Goal: Task Accomplishment & Management: Contribute content

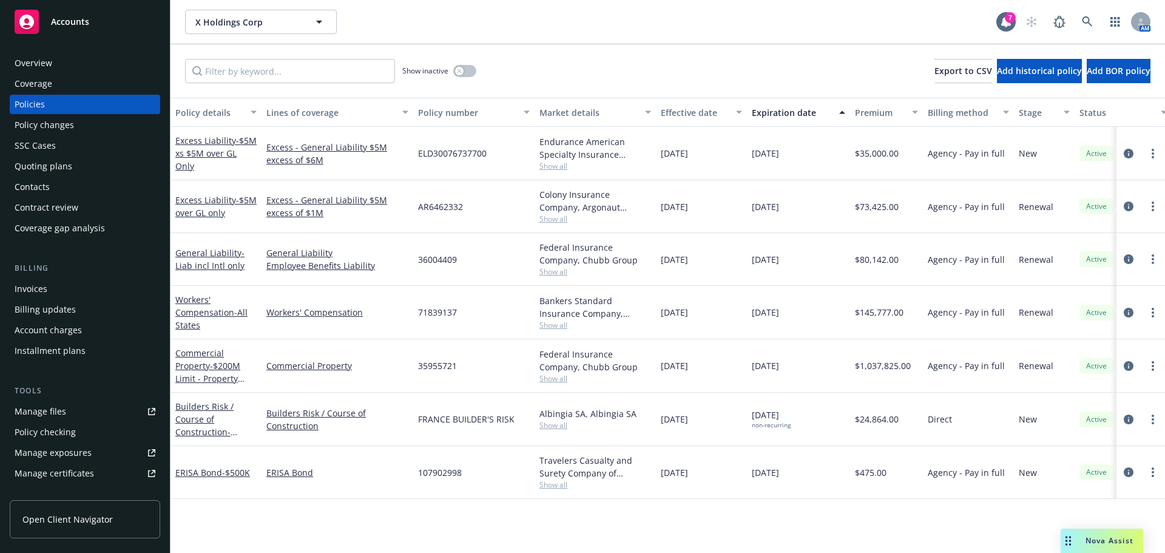
click at [61, 164] on div "Quoting plans" at bounding box center [44, 166] width 58 height 19
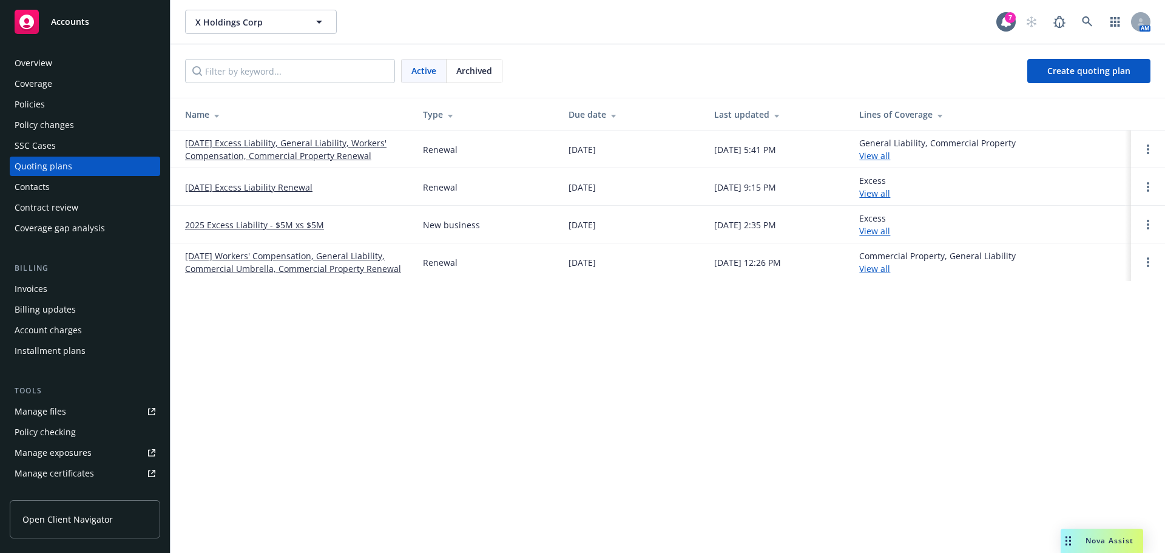
click at [876, 399] on div "X Holdings Corp X Holdings Corp 7 AM Active Archived Create quoting plan Name T…" at bounding box center [668, 276] width 995 height 553
click at [283, 152] on link "[DATE] Excess Liability, General Liability, Workers' Compensation, Commercial P…" at bounding box center [294, 149] width 218 height 25
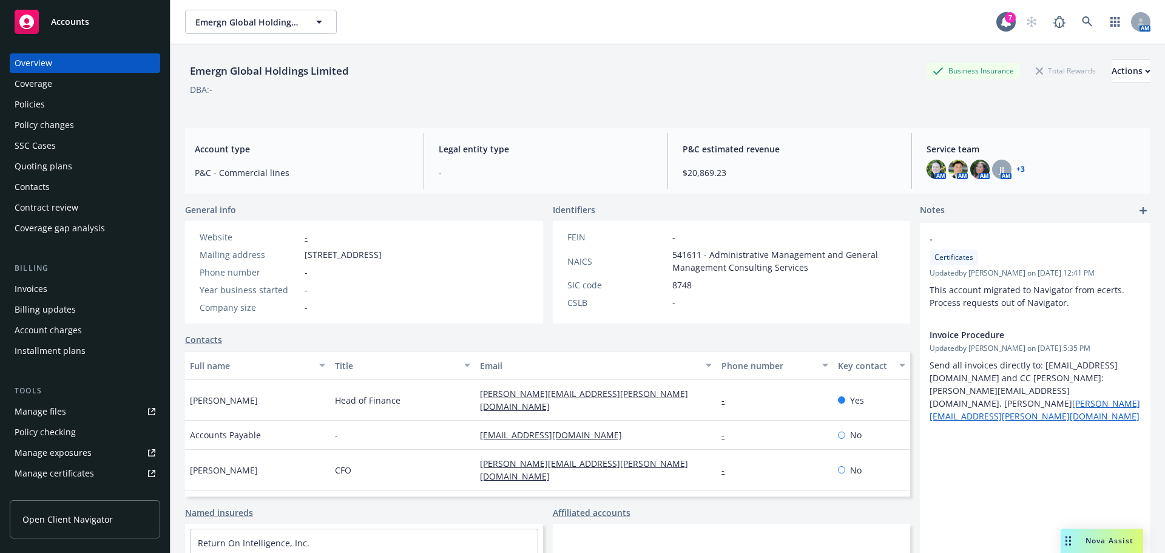
click at [51, 105] on div "Policies" at bounding box center [85, 104] width 141 height 19
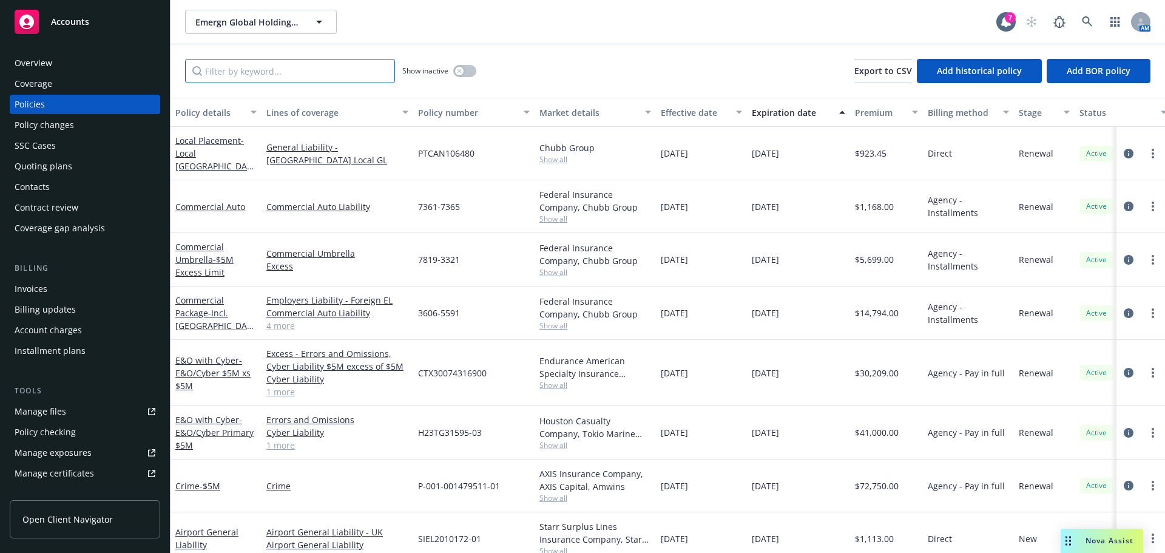
drag, startPoint x: 248, startPoint y: 73, endPoint x: 243, endPoint y: 69, distance: 6.9
click at [249, 73] on input "Filter by keyword..." at bounding box center [290, 71] width 210 height 24
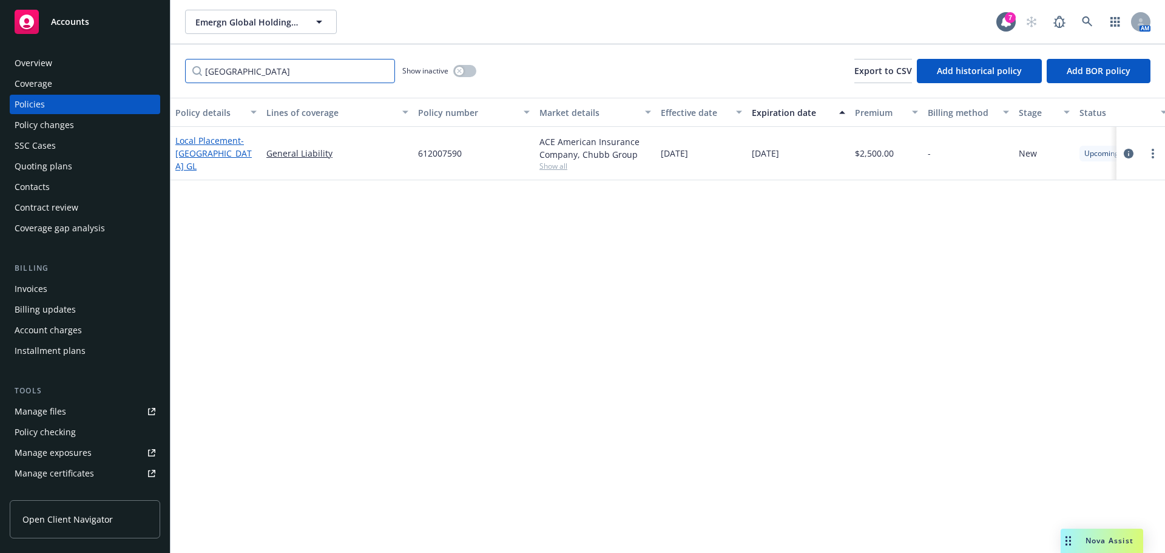
type input "latvia"
click at [206, 144] on link "Local Placement - Latvia GL" at bounding box center [213, 153] width 76 height 37
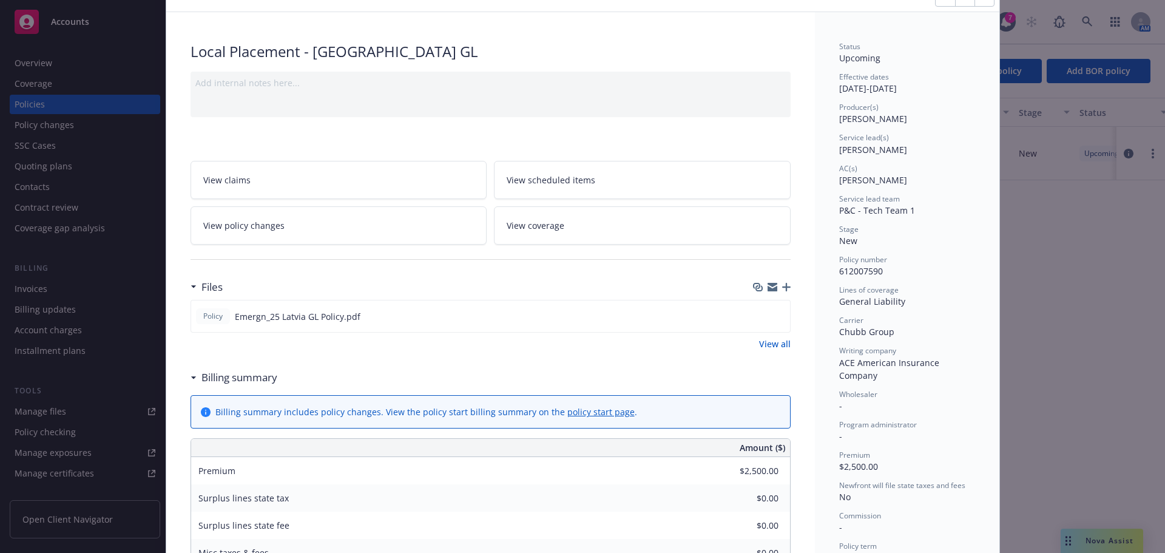
scroll to position [121, 0]
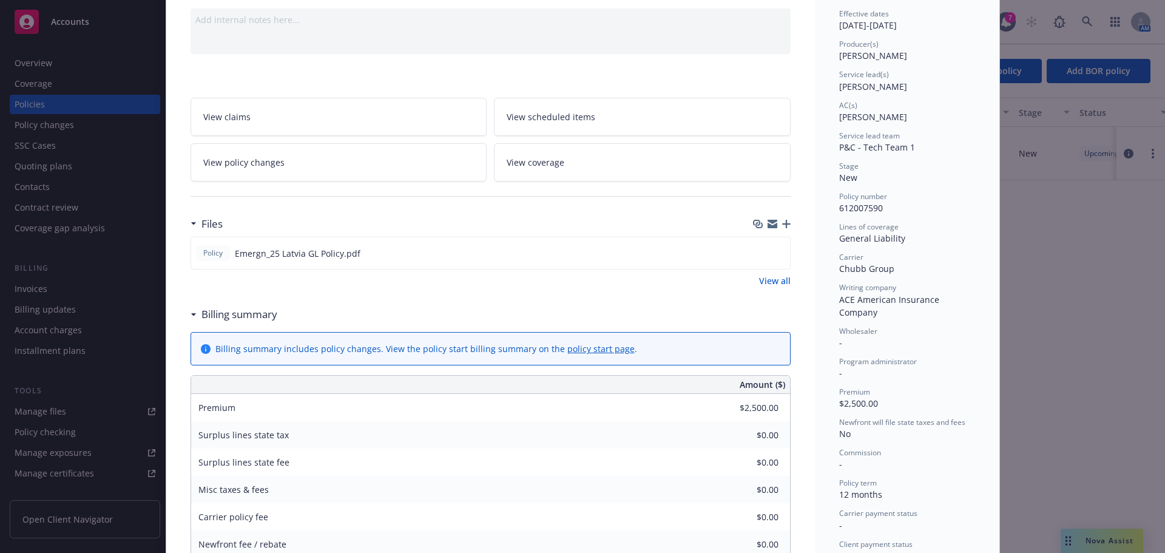
click at [782, 226] on icon "button" at bounding box center [786, 224] width 8 height 8
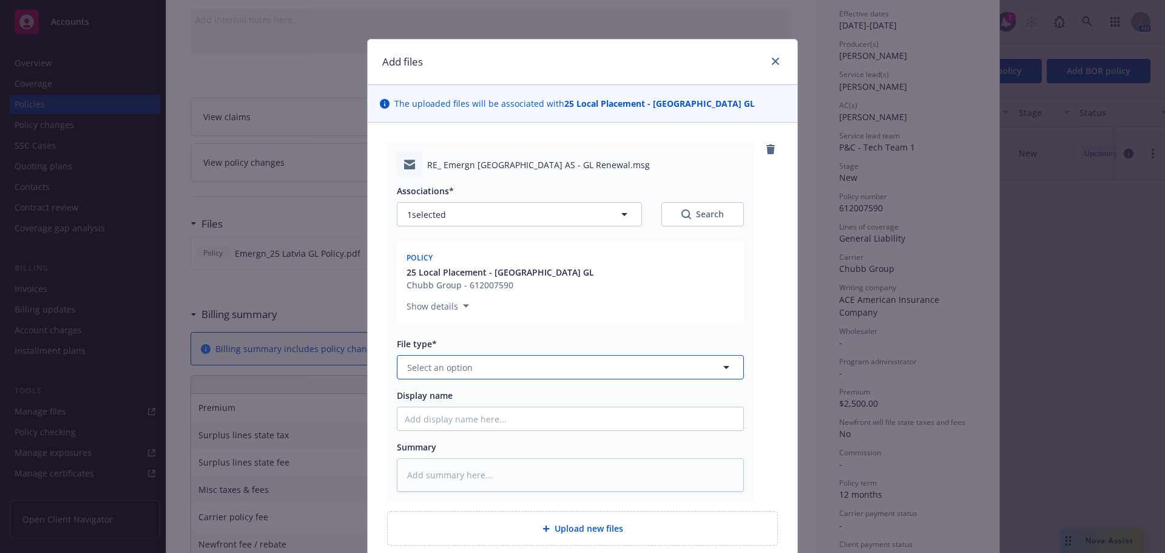
click at [438, 364] on span "Select an option" at bounding box center [440, 367] width 66 height 13
type input "email"
click at [428, 421] on input "Display name" at bounding box center [570, 418] width 346 height 23
type textarea "x"
type input "G"
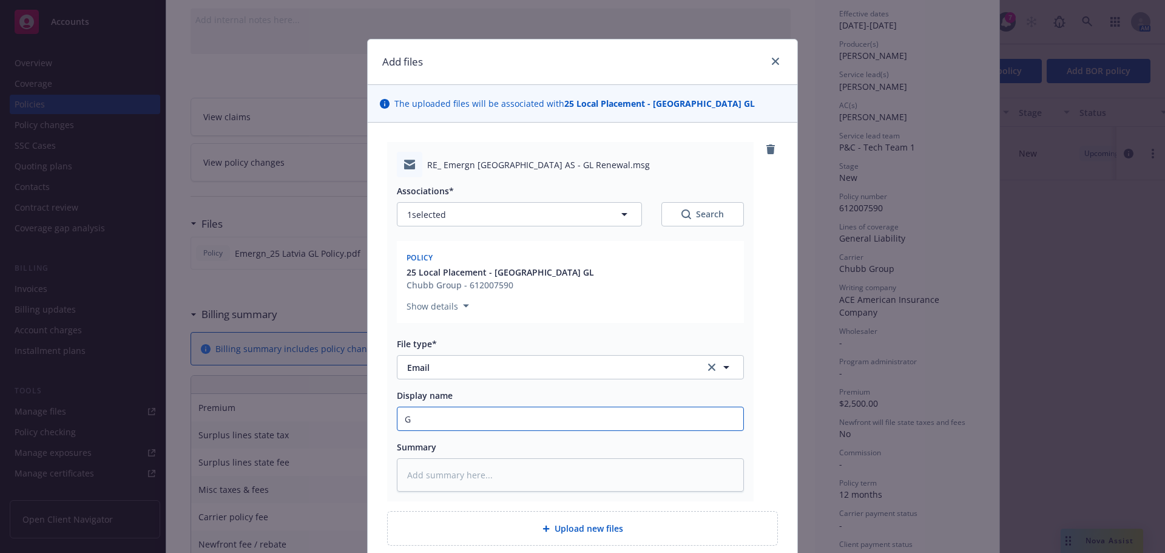
type textarea "x"
type input "Gr"
type textarea "x"
type input "Gre"
type textarea "x"
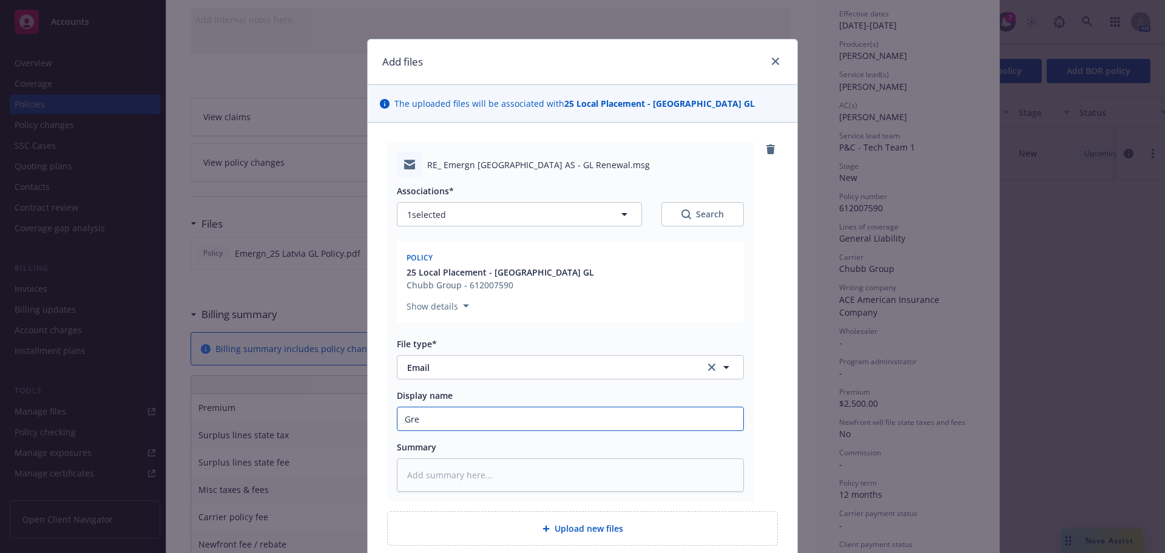
type input "Grec"
type textarea "x"
type input "Greco"
type textarea "x"
type input "Greco c"
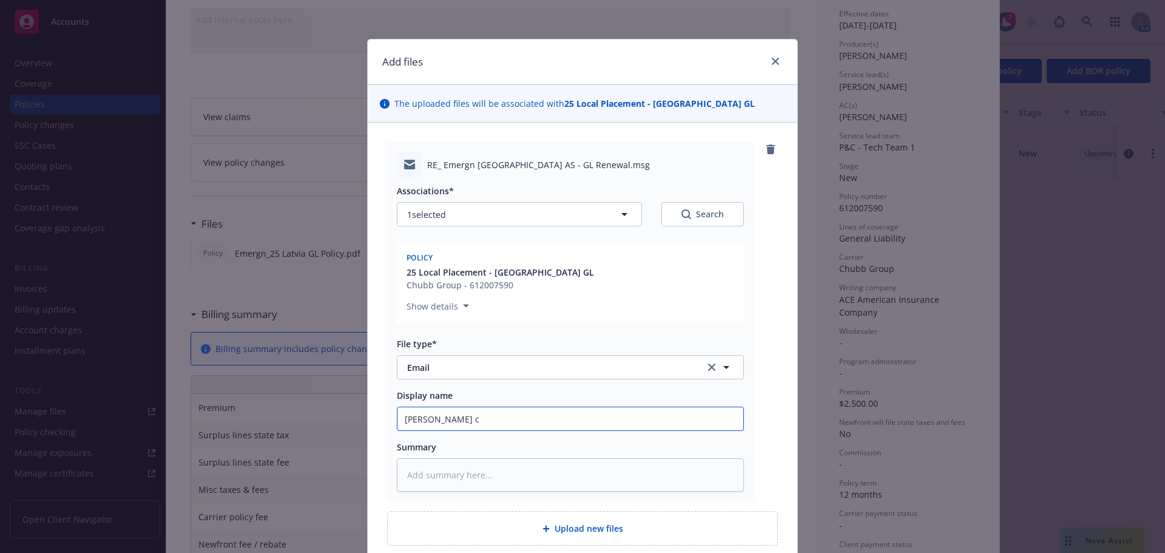
type textarea "x"
type input "Greco co"
type textarea "x"
type input "Greco conf"
type textarea "x"
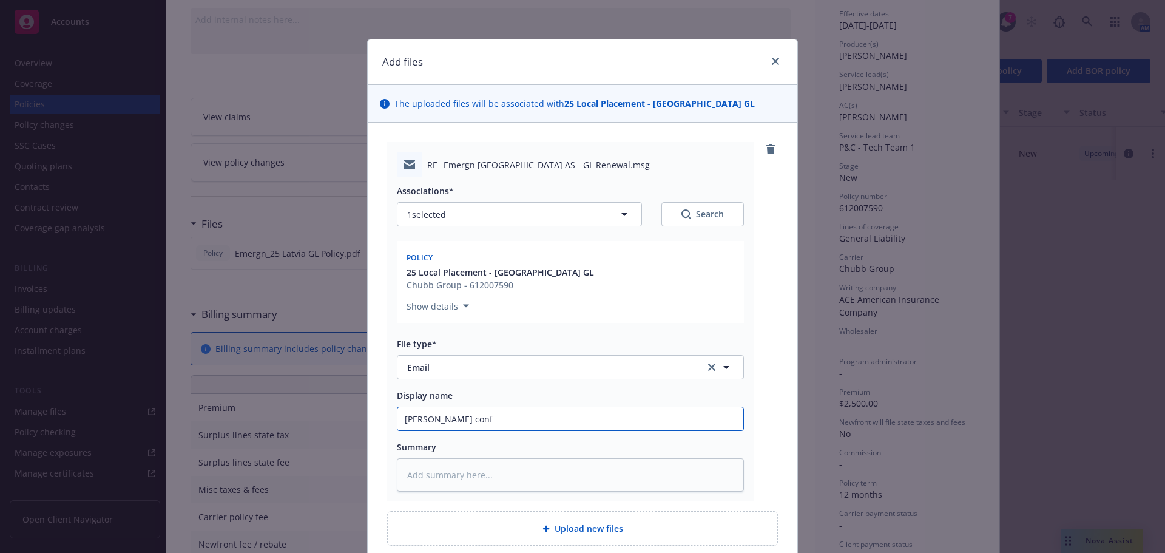
type input "Greco confi"
type textarea "x"
type input "Greco confirm"
type textarea "x"
type input "Greco confirmi"
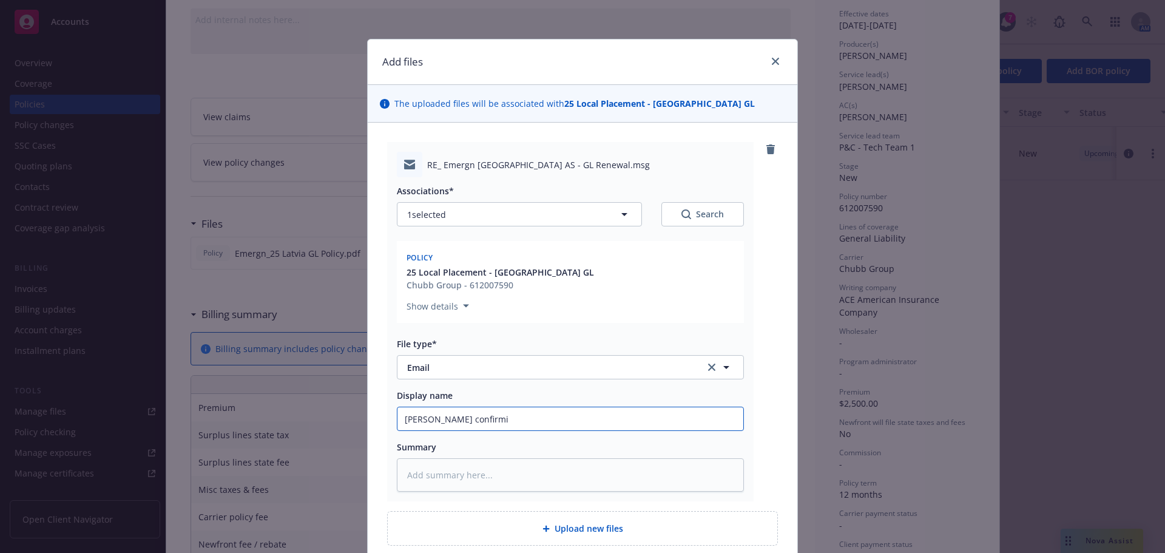
type textarea "x"
type input "Greco confirmin"
type textarea "x"
type input "Greco confirming"
type textarea "x"
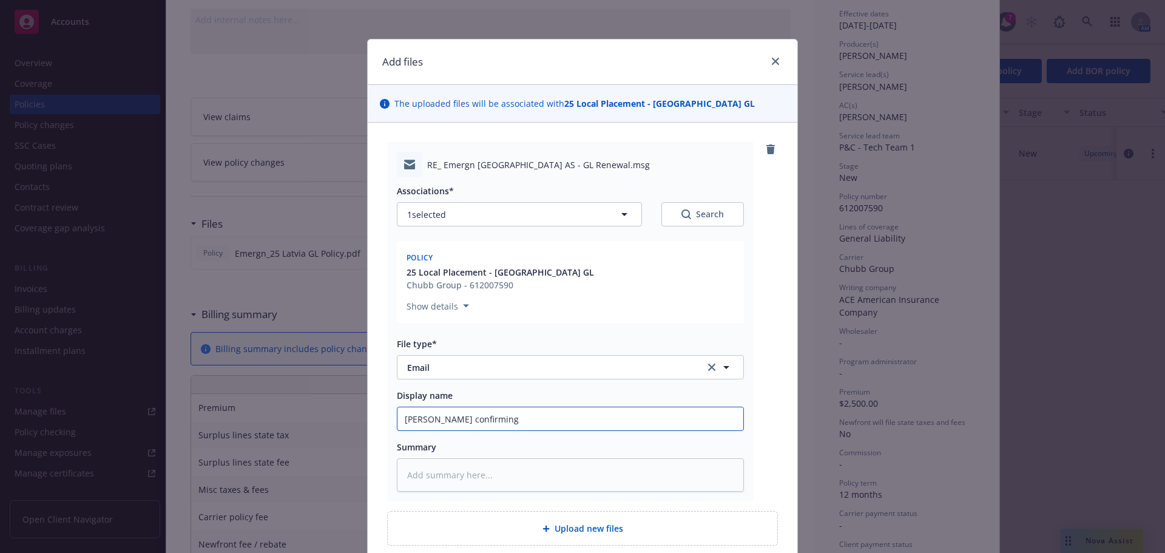
type input "Greco confirming"
type textarea "x"
type input "Greco confirming p"
type textarea "x"
type input "Greco confirming po"
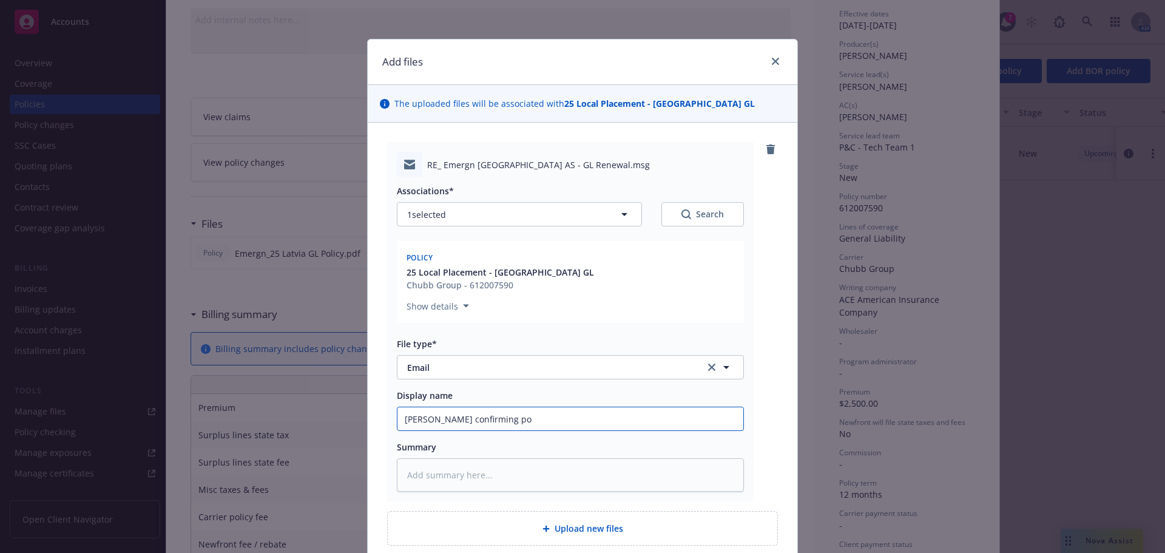
type textarea "x"
type input "Greco confirming pol"
type textarea "x"
type input "Greco confirming poli"
type textarea "x"
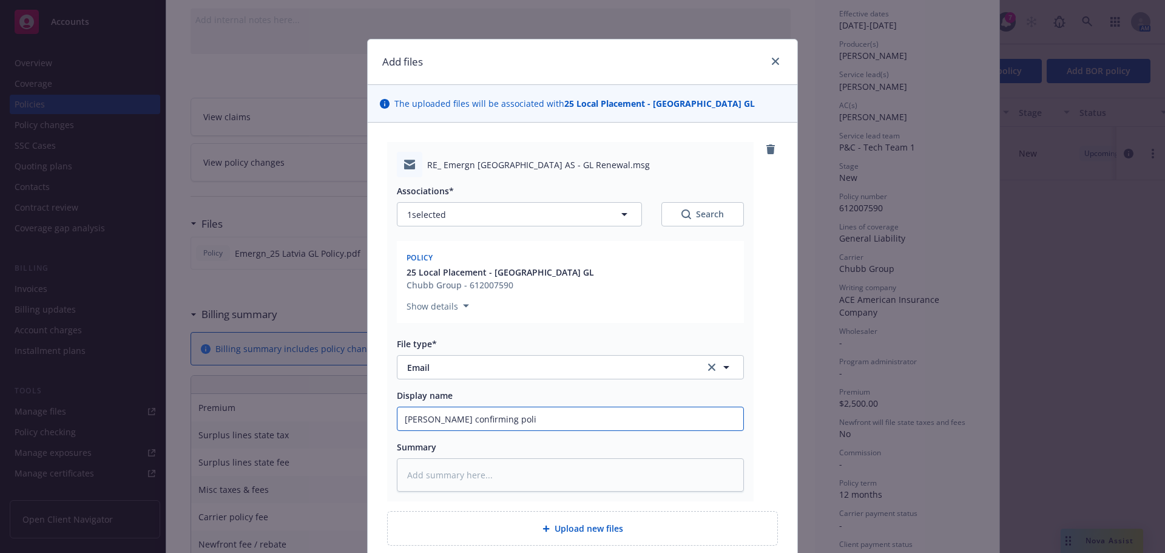
type input "Greco confirming polic"
type textarea "x"
type input "Greco confirming policy"
type textarea "x"
type input "Greco confirming policy"
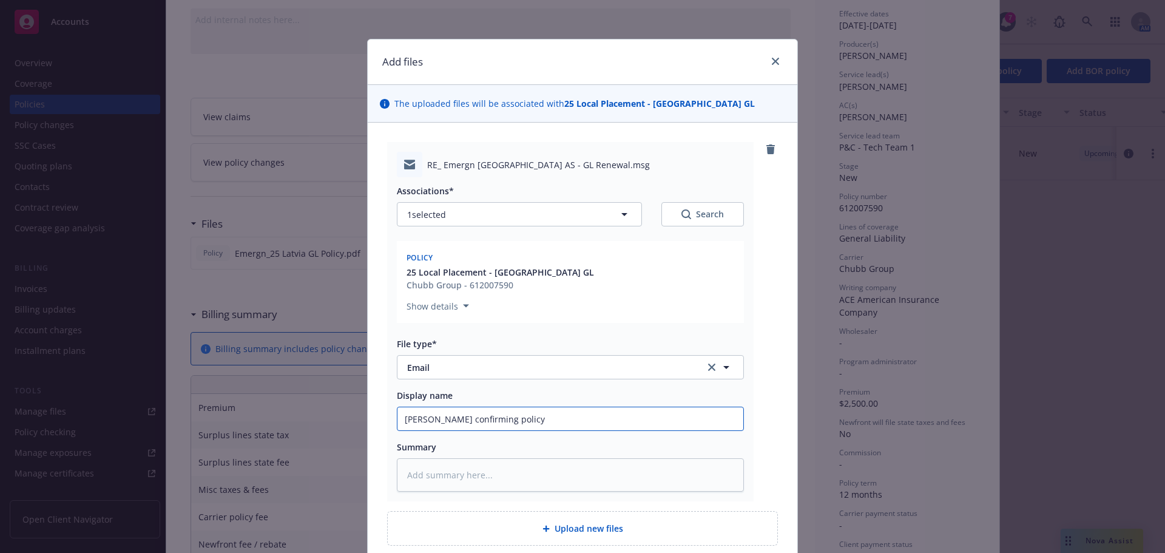
type textarea "x"
type input "Greco confirming policy d"
type textarea "x"
type input "Greco confirming policy de"
type textarea "x"
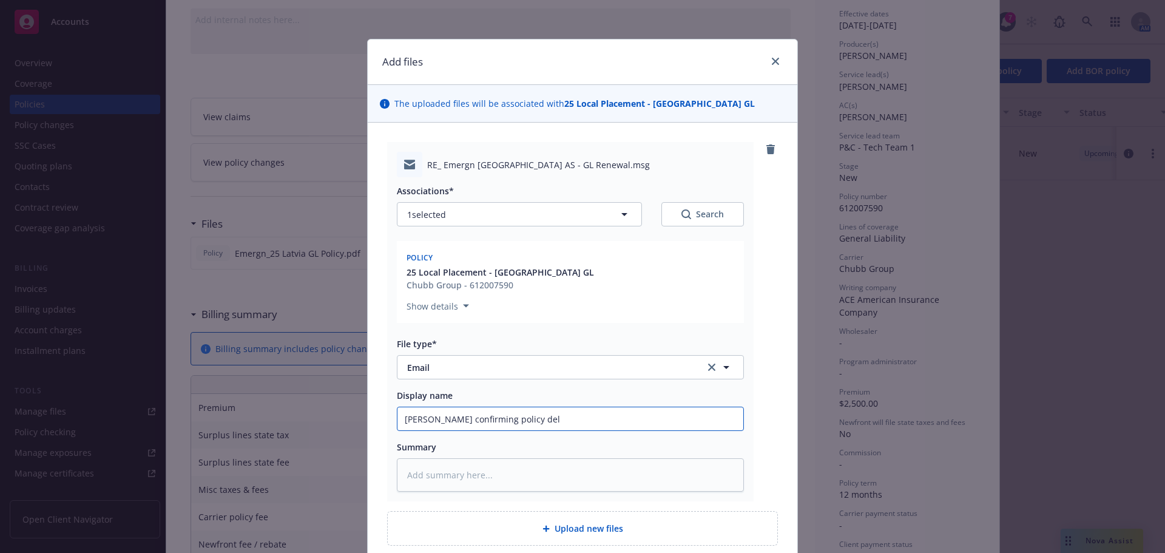
type input "Greco confirming policy deli"
type textarea "x"
type input "Greco confirming policy deliv"
type textarea "x"
type input "Greco confirming policy delive"
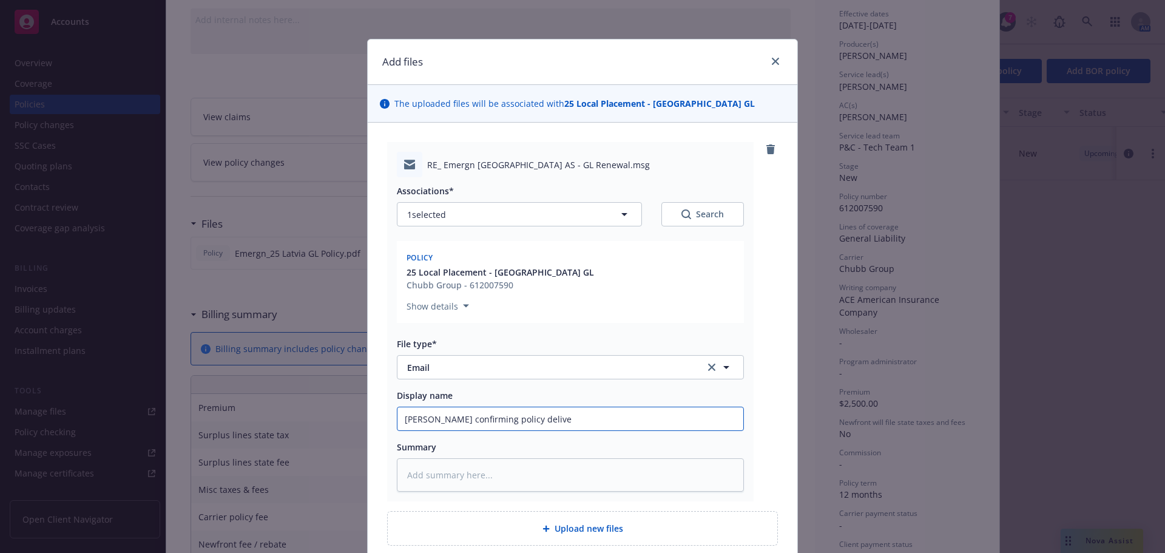
type textarea "x"
type input "Greco confirming policy deliver"
type textarea "x"
type input "Greco confirming policy delivery"
type textarea "x"
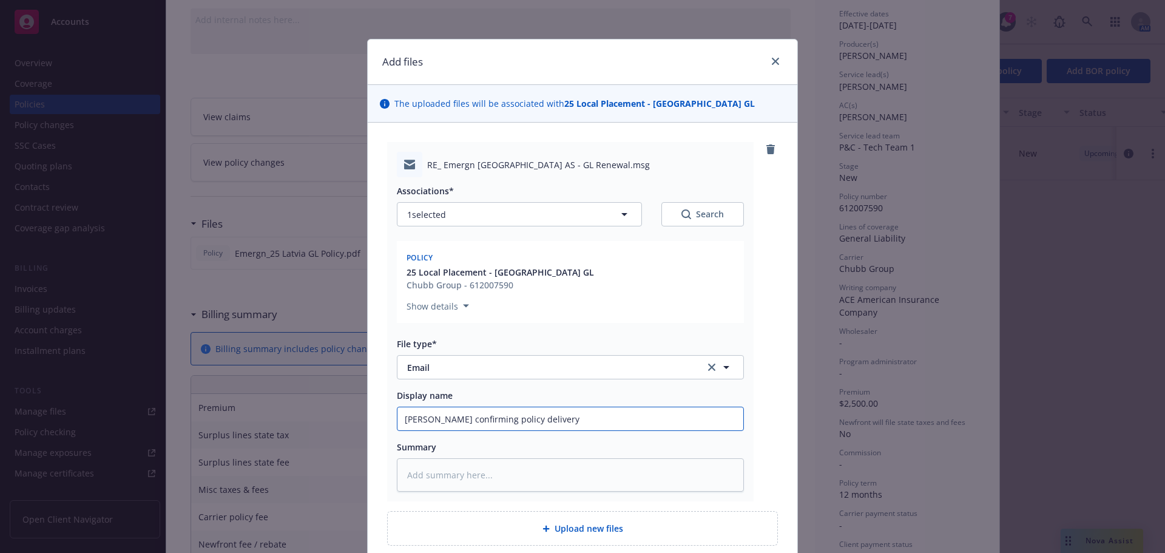
type input "Greco confirming policy delivery a"
type textarea "x"
type input "Greco confirming policy delivery an"
type textarea "x"
type input "Greco confirming policy delivery and"
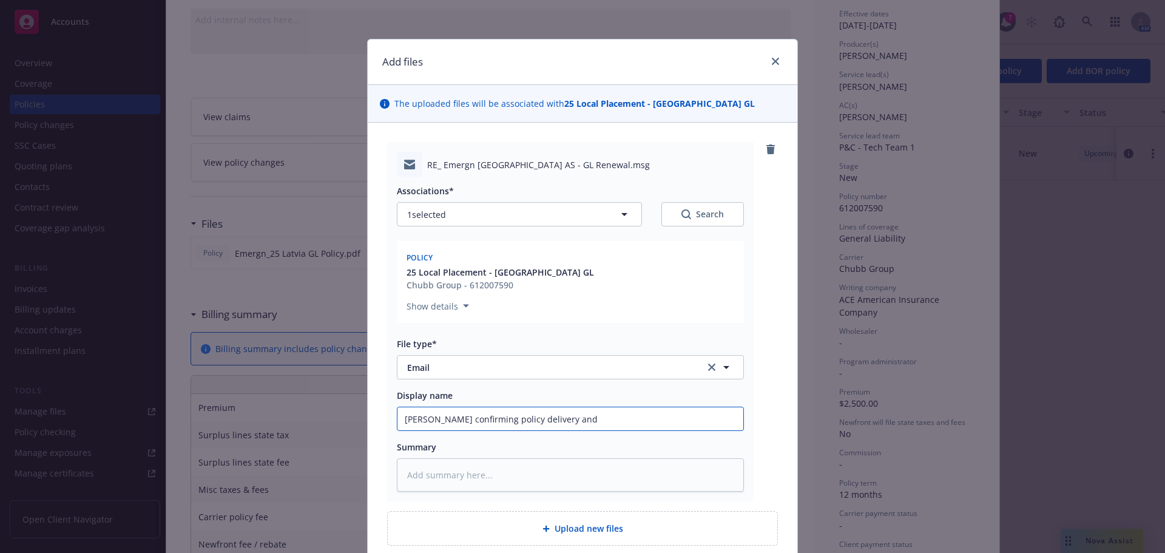
type textarea "x"
type input "Greco confirming policy delivery and w"
type textarea "x"
type input "Greco confirming policy delivery and wi"
type textarea "x"
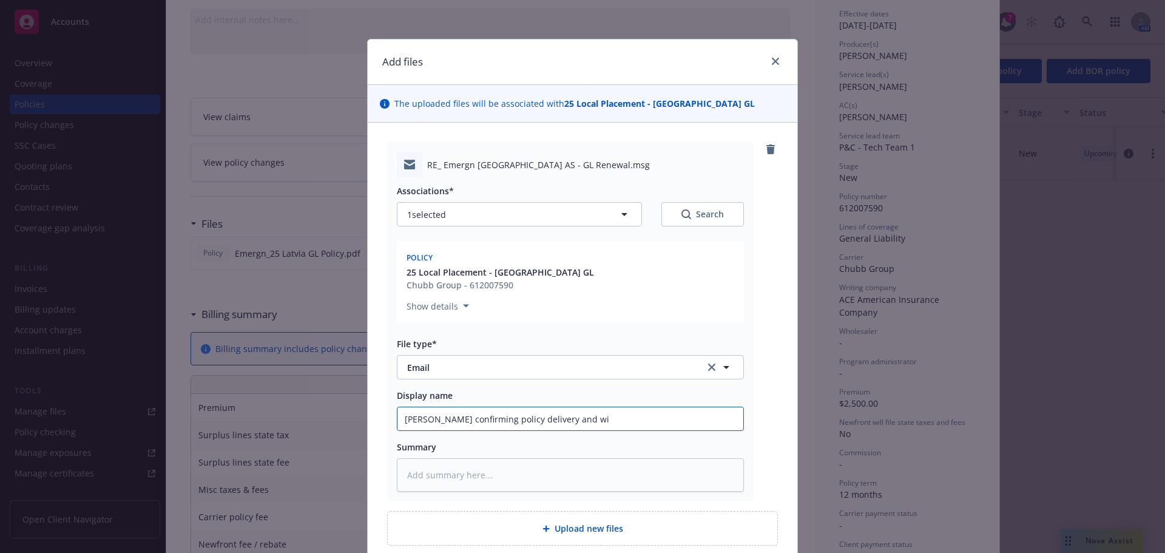
type input "Greco confirming policy delivery and wil"
type textarea "x"
type input "Greco confirming policy delivery and will"
type textarea "x"
type input "Greco confirming policy delivery and will l"
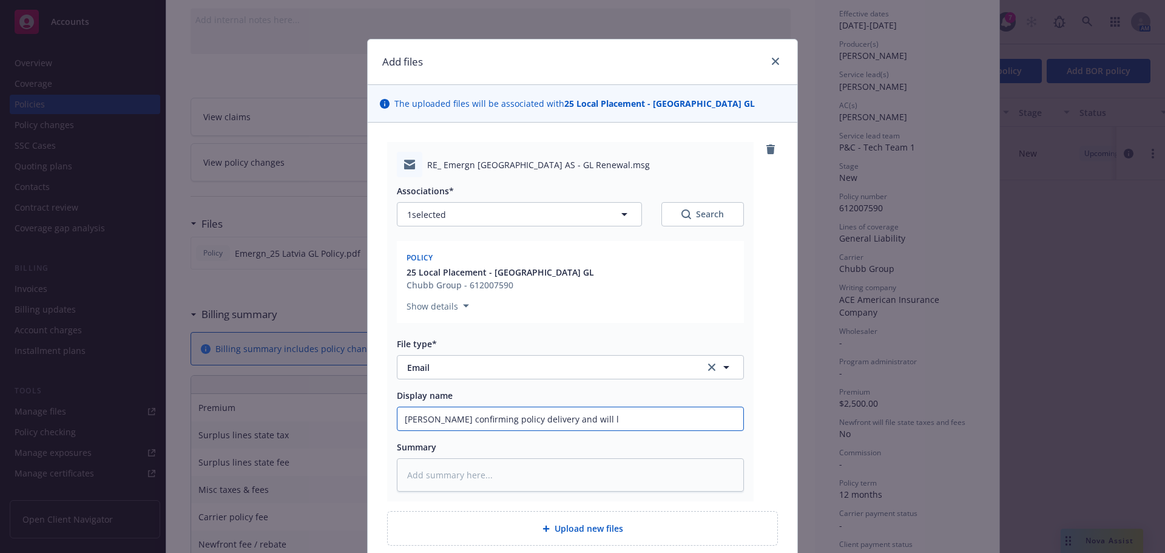
type textarea "x"
type input "Greco confirming policy delivery and will let"
type textarea "x"
type input "Greco confirming policy delivery and will let u"
type textarea "x"
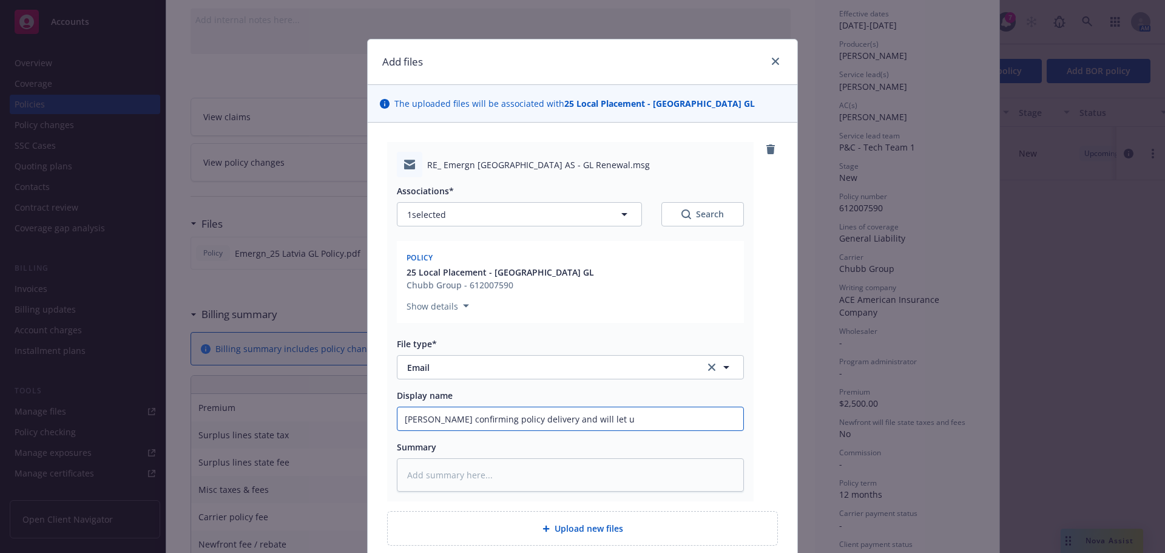
type input "Greco confirming policy delivery and will let us"
type textarea "x"
type input "Greco confirming policy delivery and will let us k"
type textarea "x"
type input "Greco confirming policy delivery and will let us kn"
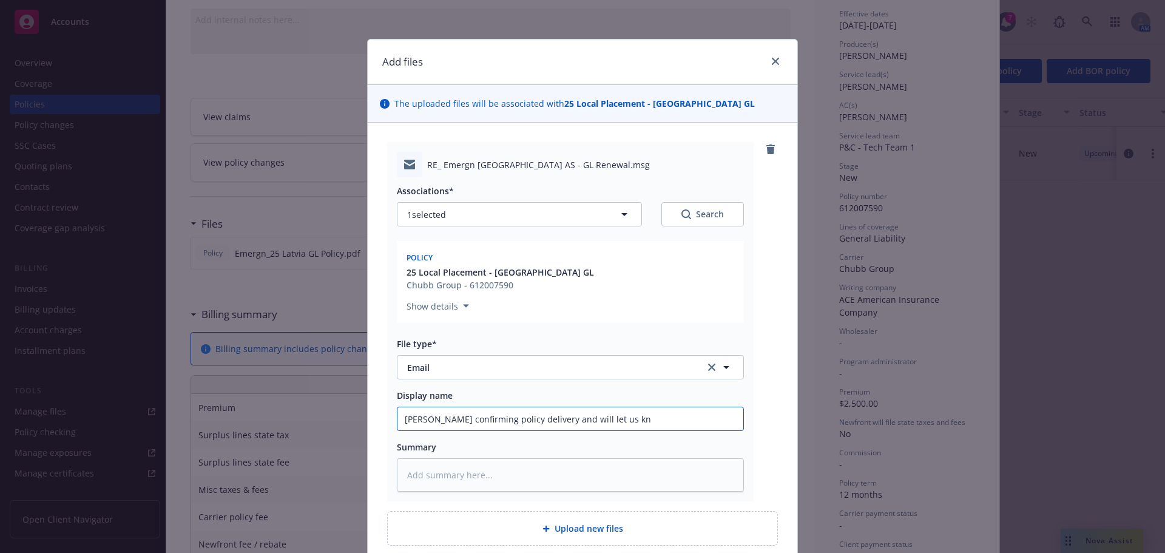
type textarea "x"
type input "Greco confirming policy delivery and will let us kno"
type textarea "x"
type input "Greco confirming policy delivery and will let us know"
type textarea "x"
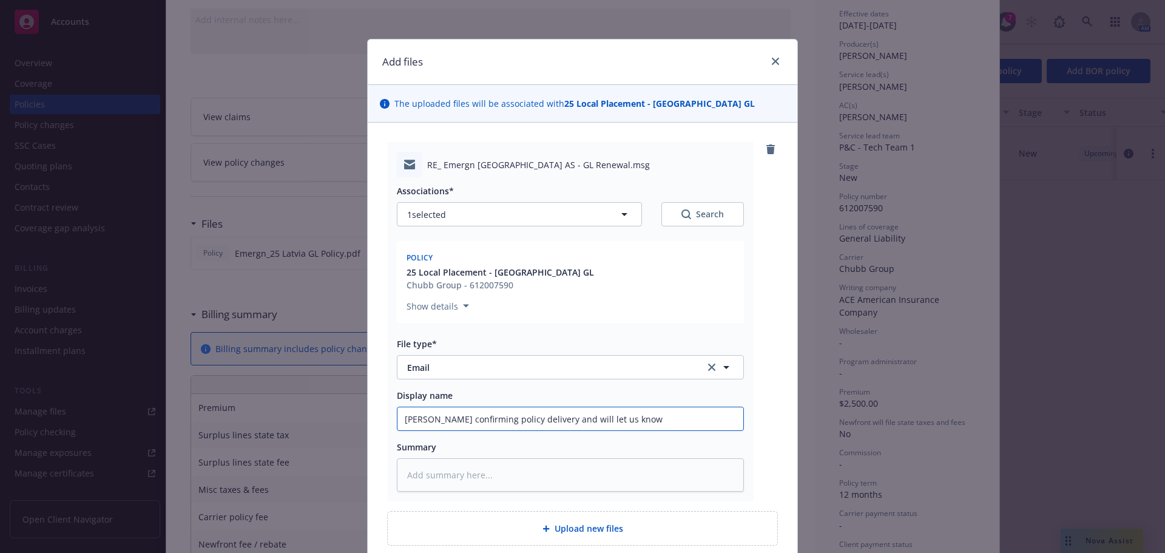
type input "Greco confirming policy delivery and will let us know"
type textarea "x"
type input "Greco confirming policy delivery and will let us know w"
type textarea "x"
type input "Greco confirming policy delivery and will let us know whe"
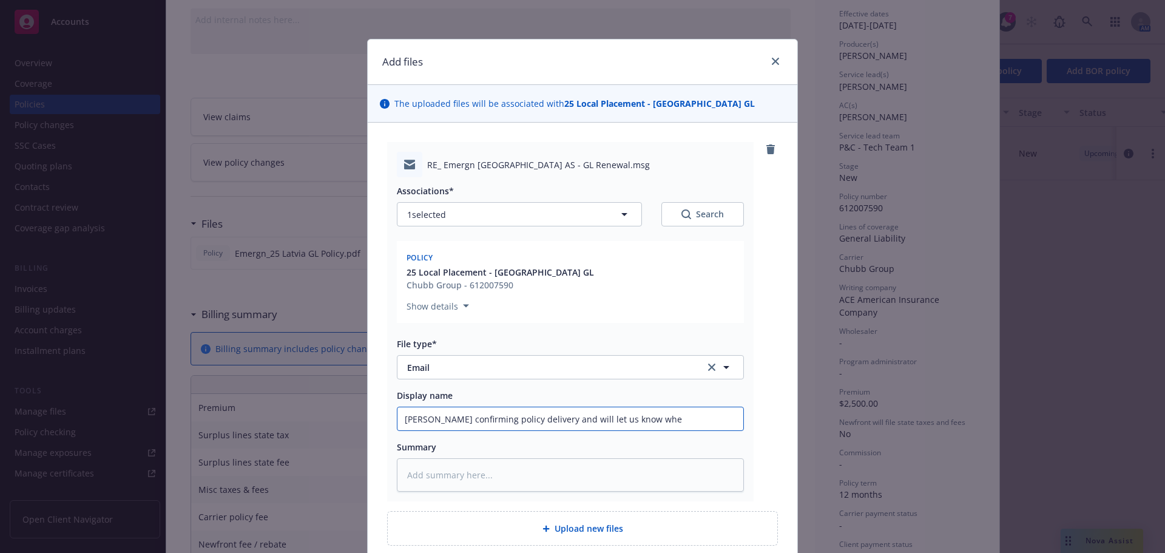
type textarea "x"
type input "Greco confirming policy delivery and will let us know when"
type textarea "x"
type input "Greco confirming policy delivery and will let us know when"
type textarea "x"
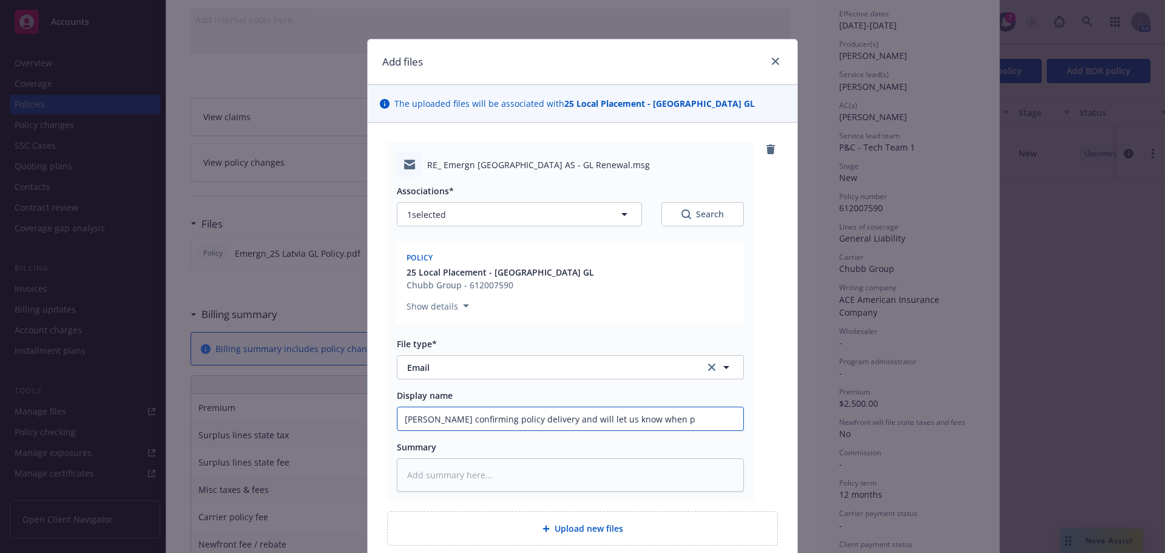
type input "Greco confirming policy delivery and will let us know when pr"
type textarea "x"
type input "Greco confirming policy delivery and will let us know when pre"
type textarea "x"
type input "Greco confirming policy delivery and will let us know when premi"
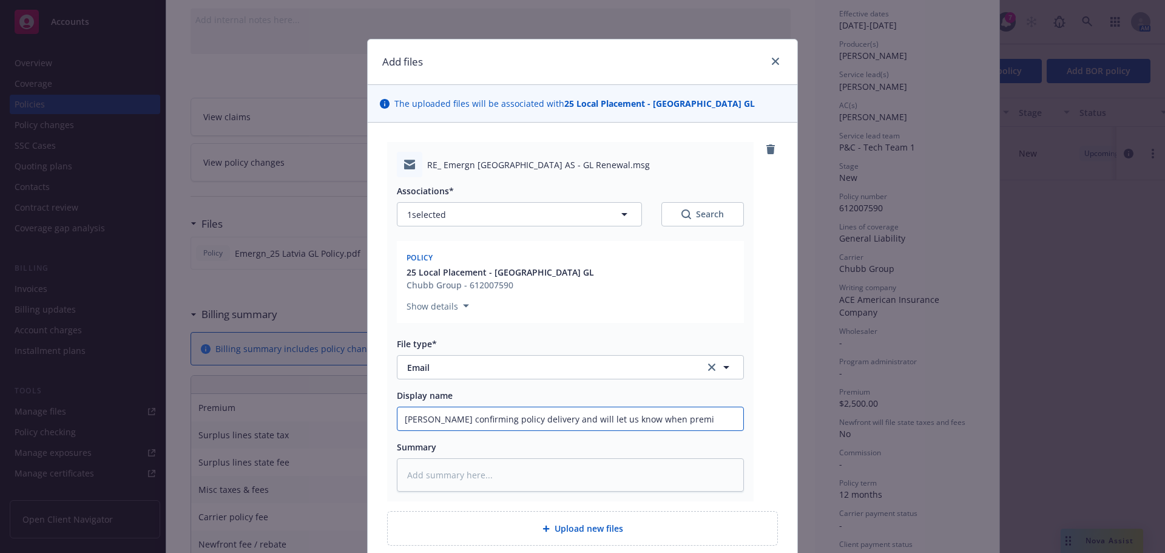
type textarea "x"
type input "Greco confirming policy delivery and will let us know when premiu"
type textarea "x"
type input "Greco confirming policy delivery and will let us know when premium"
type textarea "x"
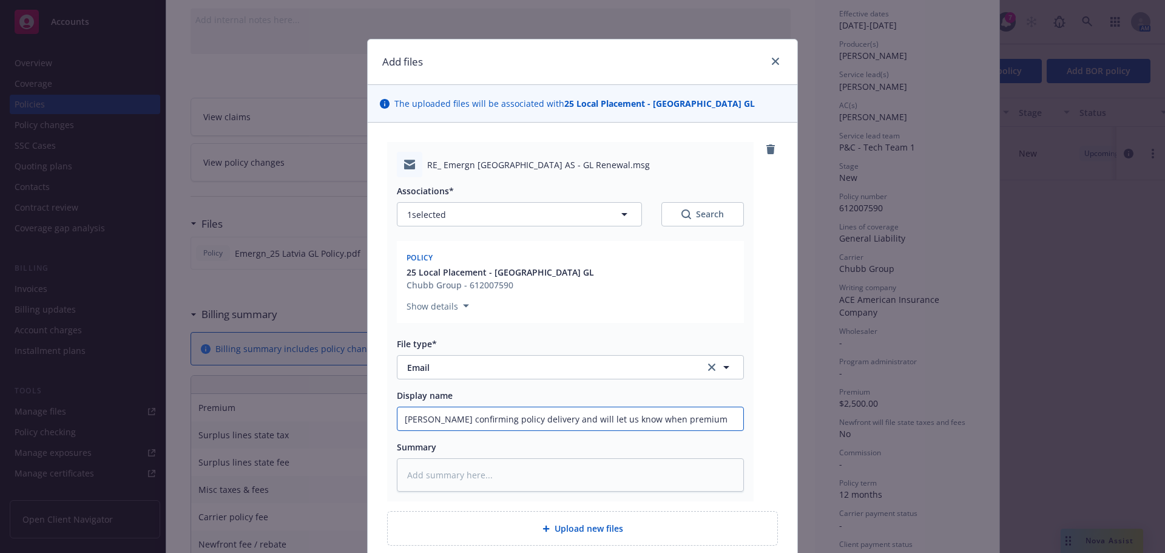
type input "Greco confirming policy delivery and will let us know when premium i"
type textarea "x"
type input "Greco confirming policy delivery and will let us know when premium is"
type textarea "x"
type input "Greco confirming policy delivery and will let us know when premium is"
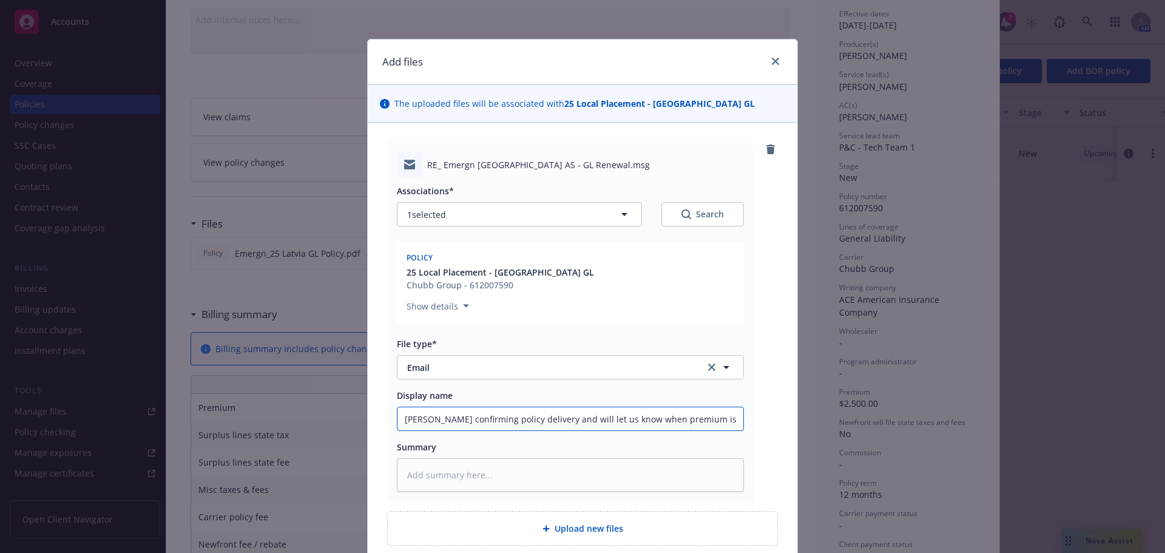
type textarea "x"
type input "Greco confirming policy delivery and will let us know when premium is pa"
type textarea "x"
type input "Greco confirming policy delivery and will let us know when premium is pai"
type textarea "x"
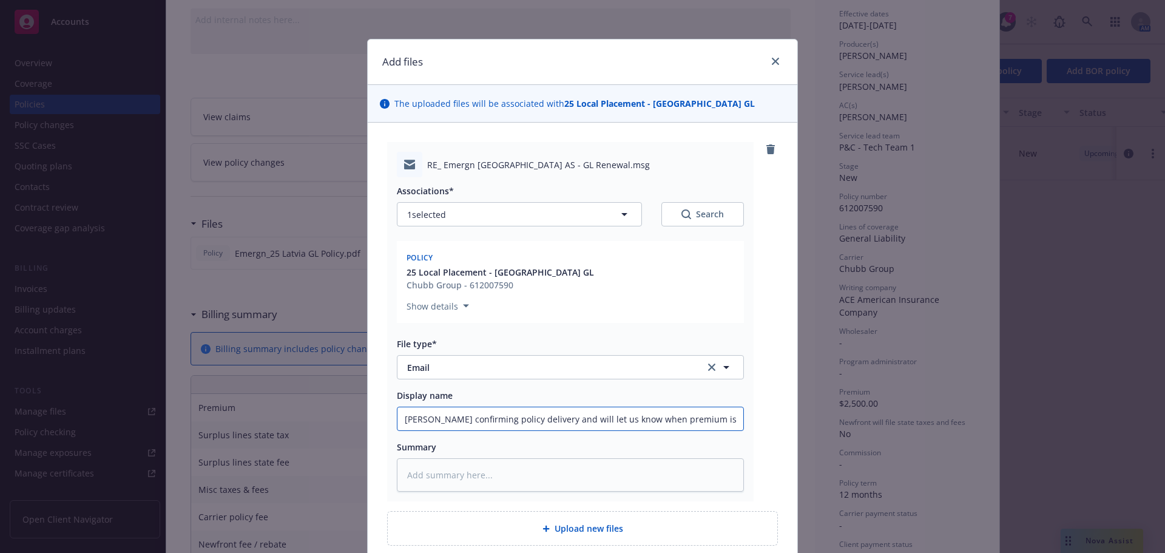
type input "Greco confirming policy delivery and will let us know when premium is paid"
type textarea "x"
type input "Greco confirming policy delivery and will let us know when premium is paid d"
type textarea "x"
type input "Greco confirming policy delivery and will let us know when premium is paid di"
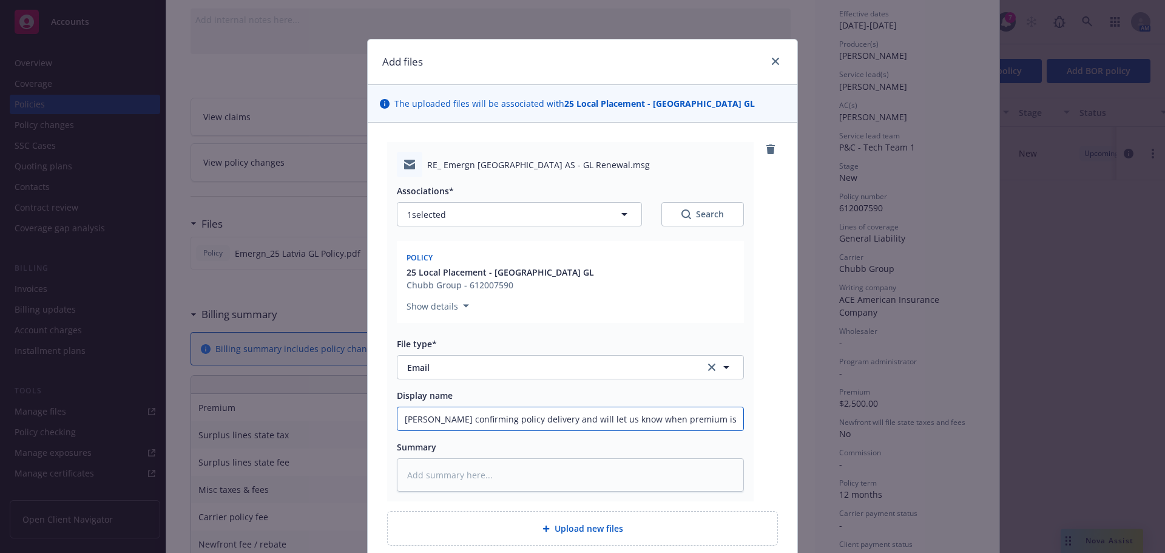
type textarea "x"
type input "Greco confirming policy delivery and will let us know when premium is paid dire"
type textarea "x"
type input "Greco confirming policy delivery and will let us know when premium is paid dire…"
type textarea "x"
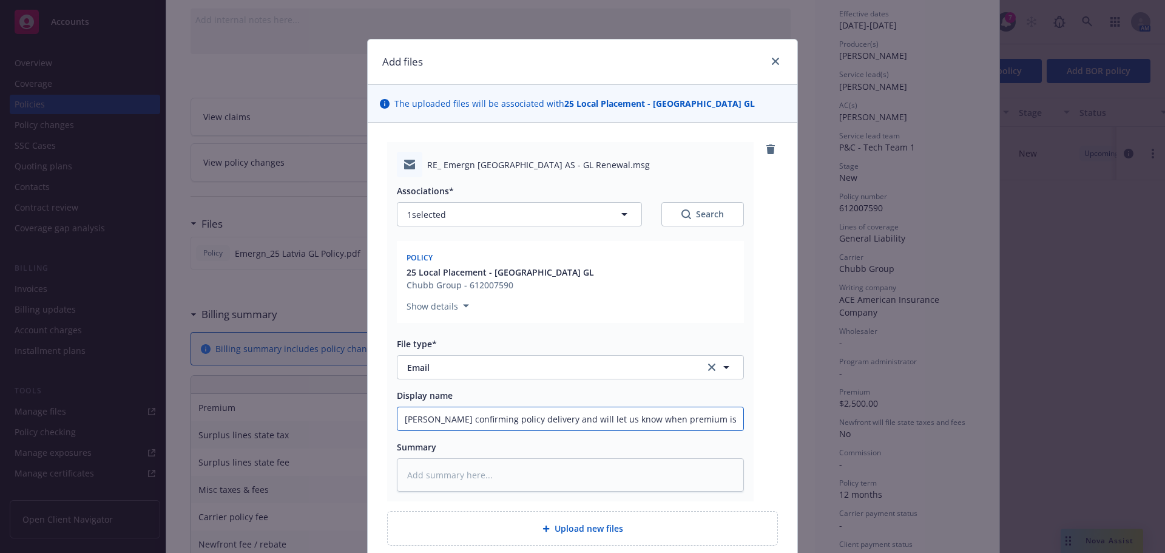
type input "Greco confirming policy delivery and will let us know when premium is paid dire…"
type textarea "x"
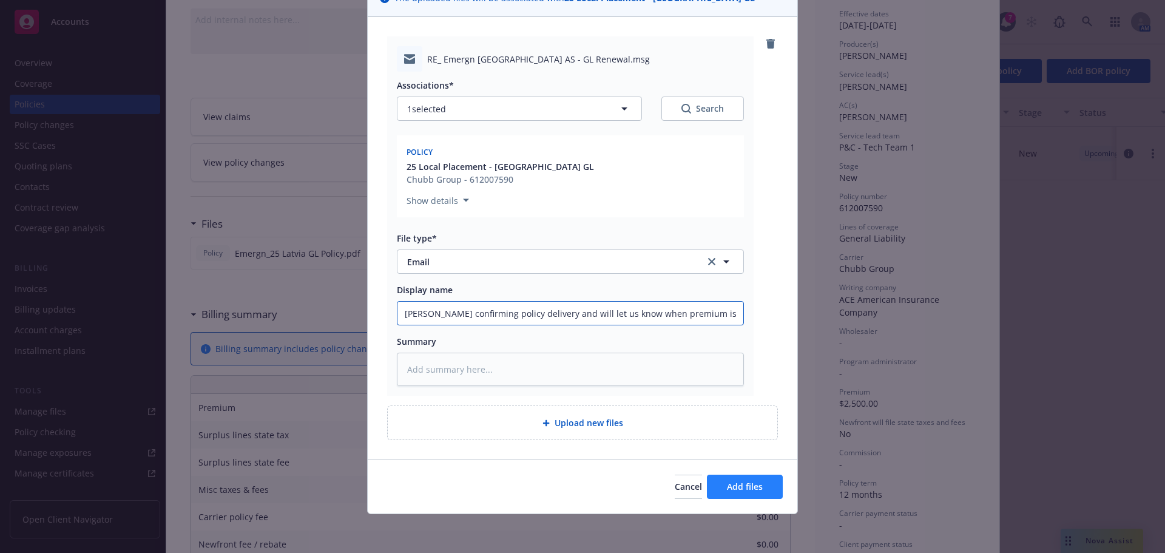
type input "Greco confirming policy delivery and will let us know when premium is paid dire…"
click at [749, 481] on button "Add files" at bounding box center [745, 487] width 76 height 24
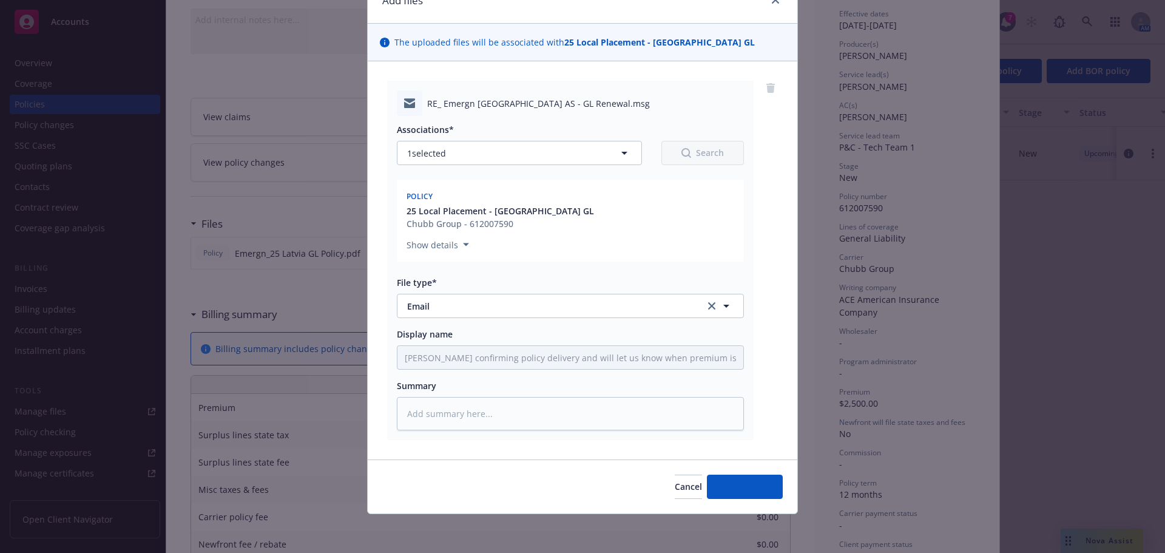
scroll to position [61, 0]
type textarea "x"
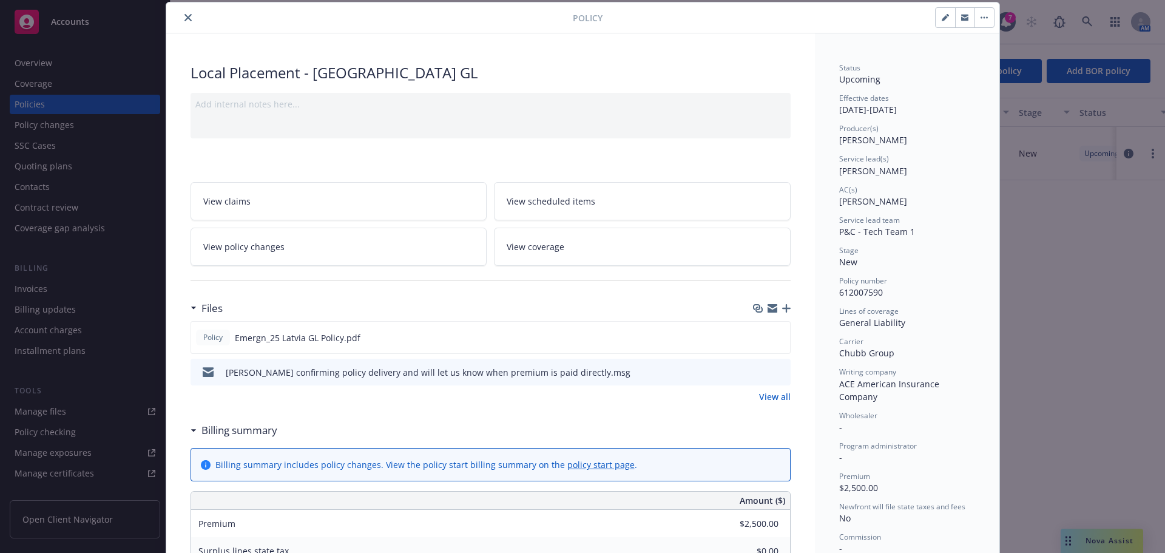
scroll to position [0, 0]
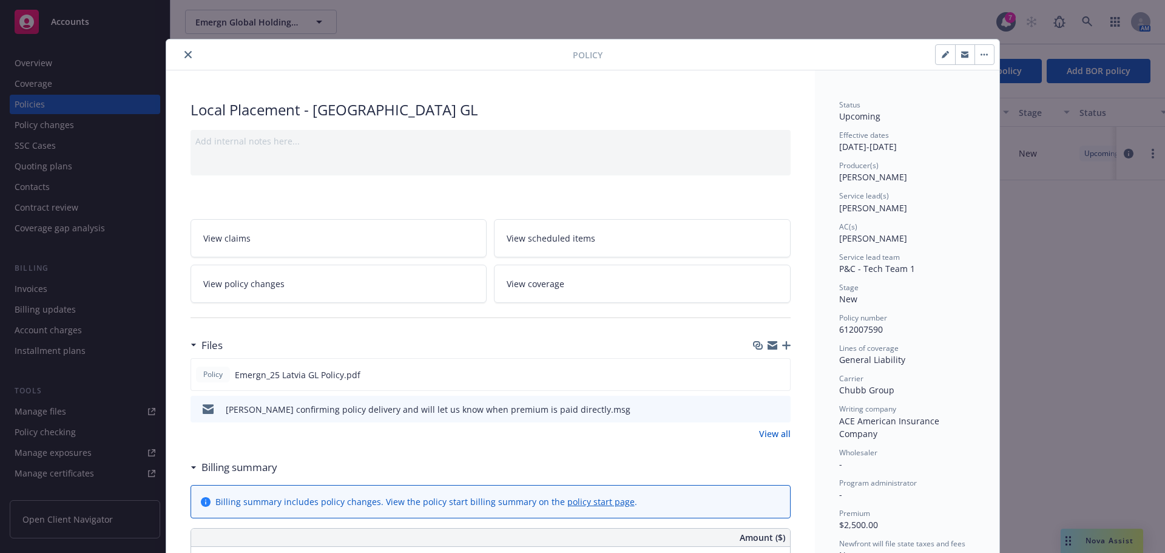
click at [186, 56] on icon "close" at bounding box center [187, 54] width 7 height 7
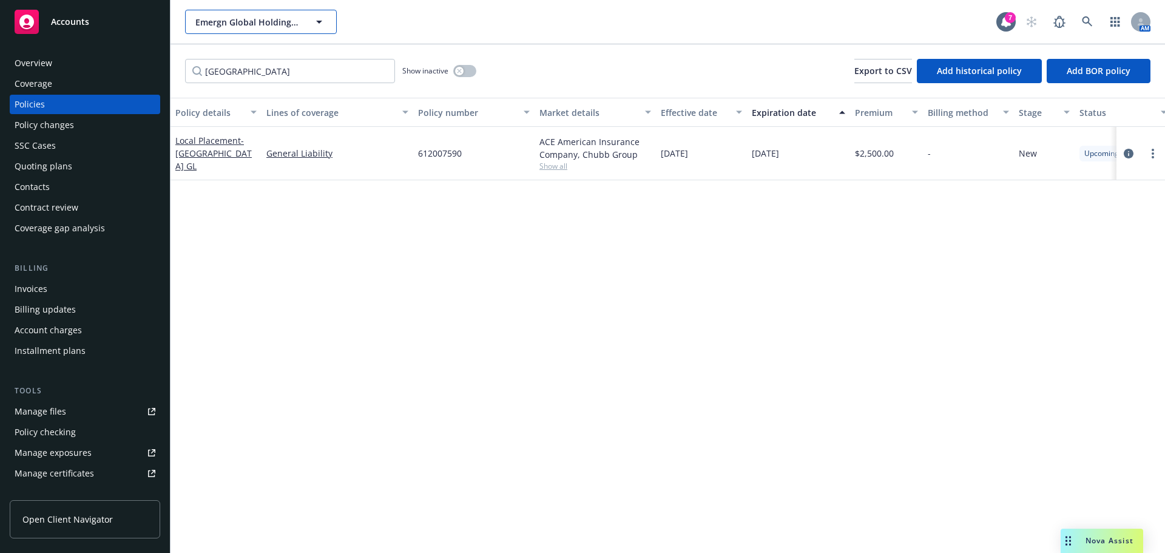
click at [235, 25] on span "Emergn Global Holdings Limited" at bounding box center [247, 22] width 105 height 13
type input "weee"
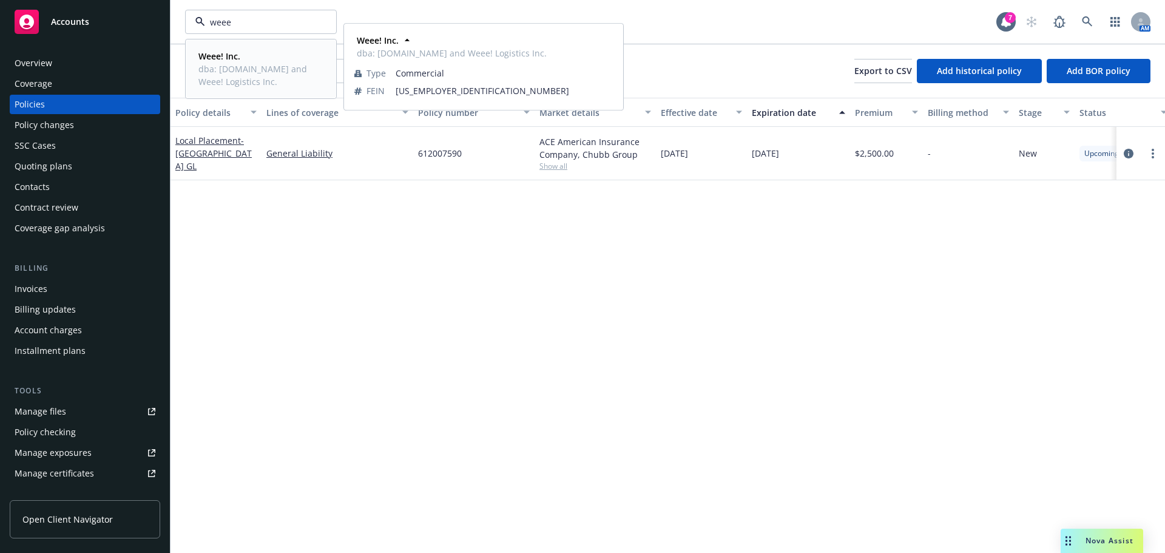
click at [227, 61] on strong "Weee! Inc." at bounding box center [219, 56] width 42 height 12
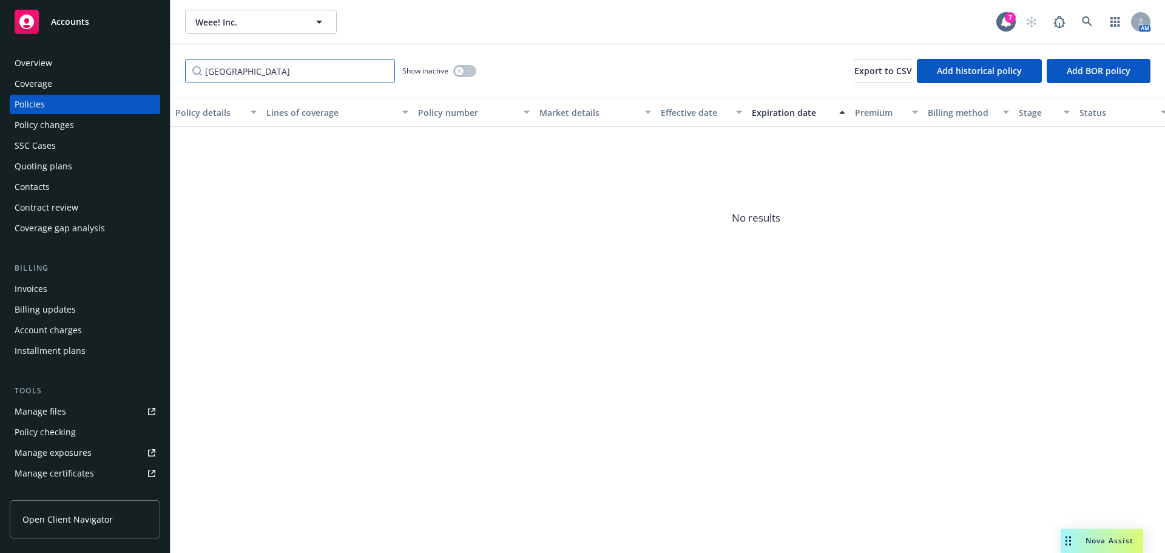
click at [384, 75] on input "latvia" at bounding box center [290, 71] width 210 height 24
click at [382, 70] on input "latvia" at bounding box center [290, 71] width 210 height 24
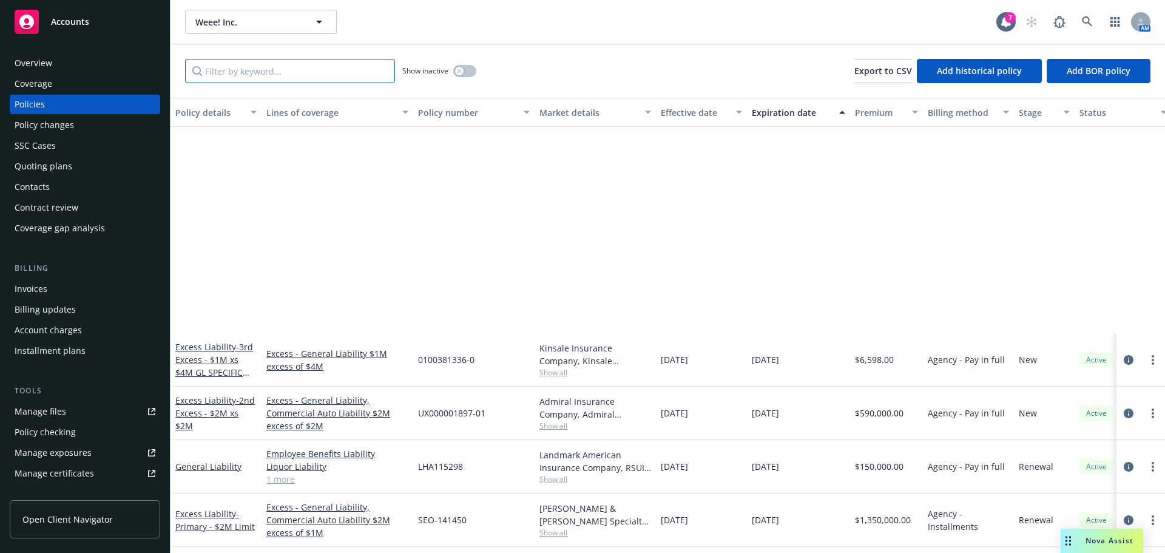
scroll to position [485, 0]
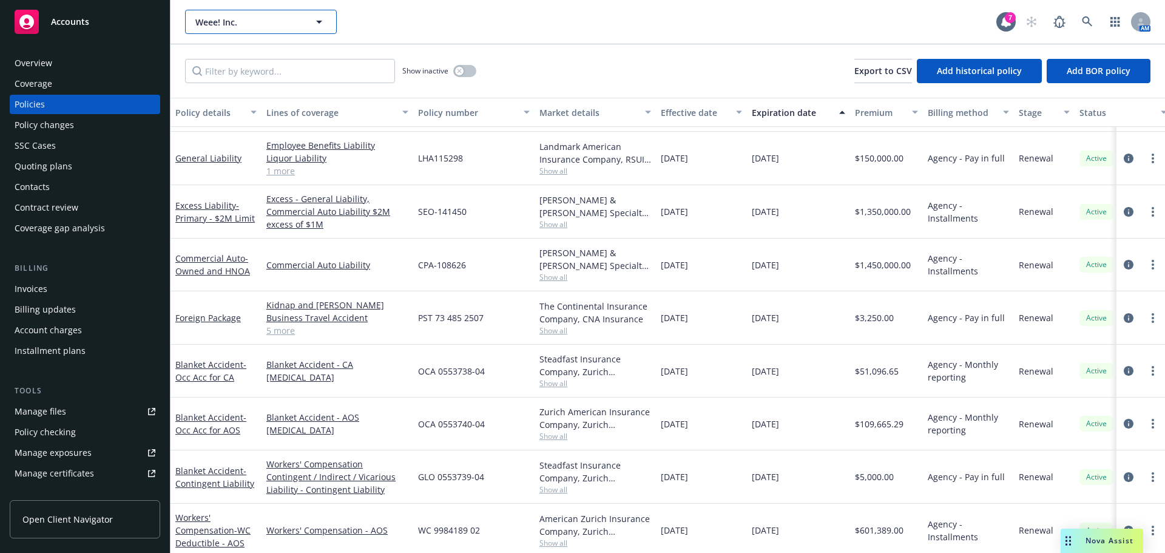
click at [265, 23] on span "Weee! Inc." at bounding box center [247, 22] width 105 height 13
type input "sonata"
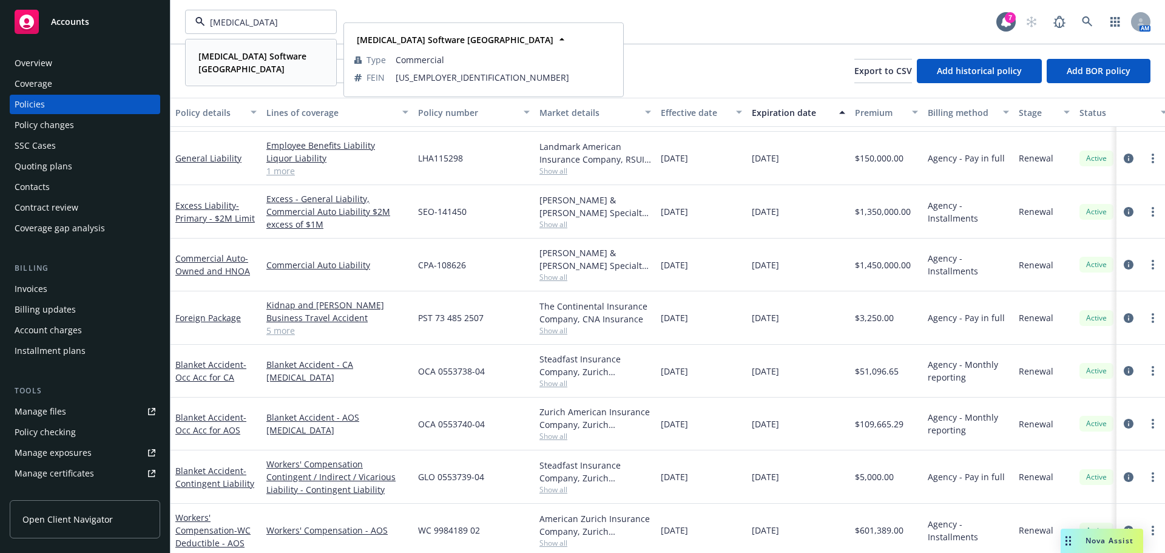
click at [243, 61] on strong "Sonata Software North America" at bounding box center [252, 62] width 108 height 24
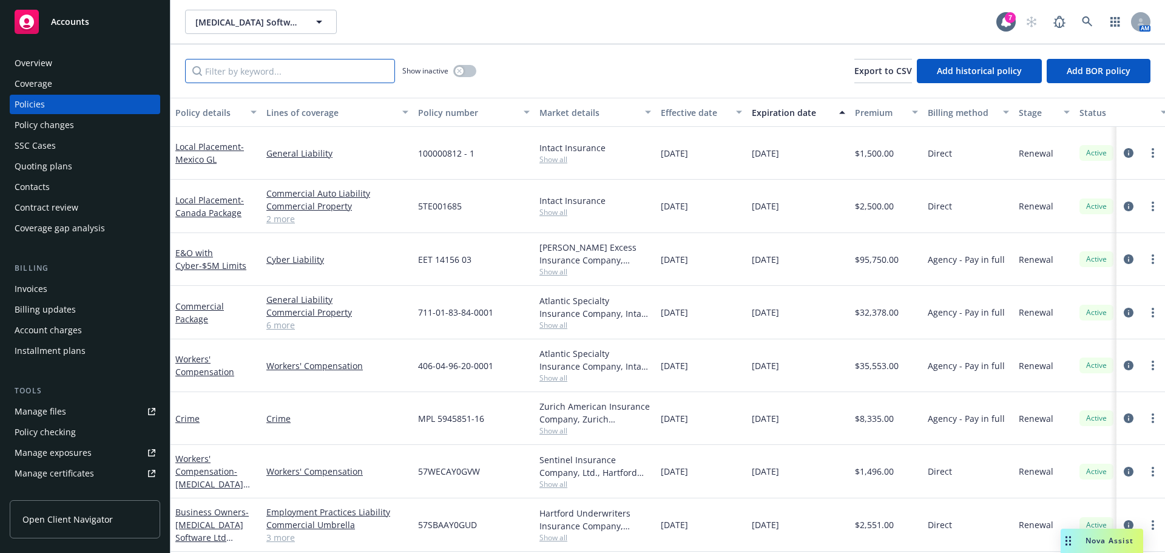
drag, startPoint x: 215, startPoint y: 78, endPoint x: 229, endPoint y: 84, distance: 15.5
click at [217, 78] on input "Filter by keyword..." at bounding box center [290, 71] width 210 height 24
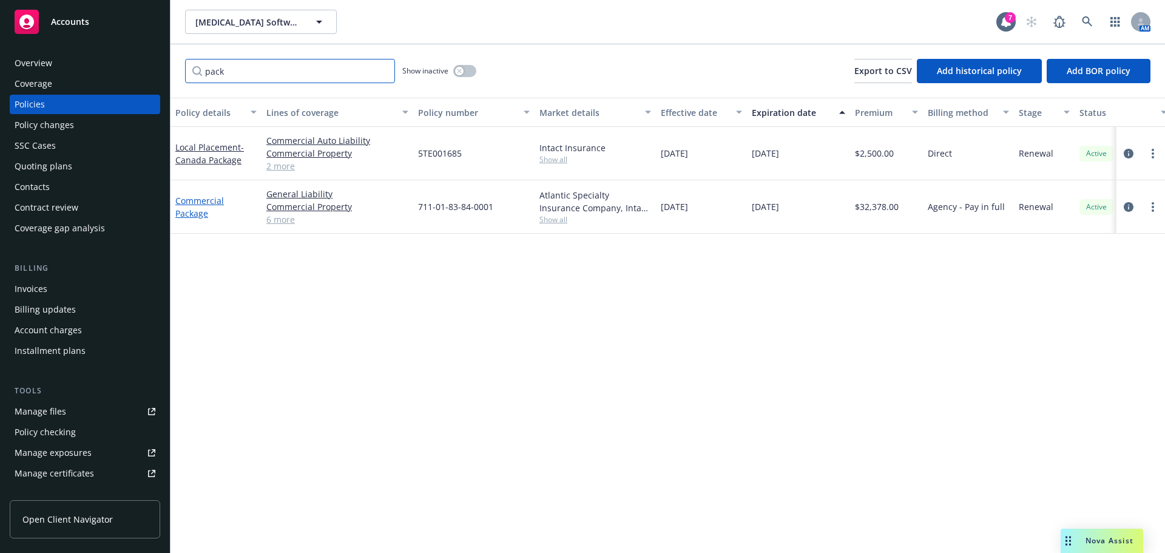
type input "pack"
click at [198, 200] on link "Commercial Package" at bounding box center [199, 207] width 49 height 24
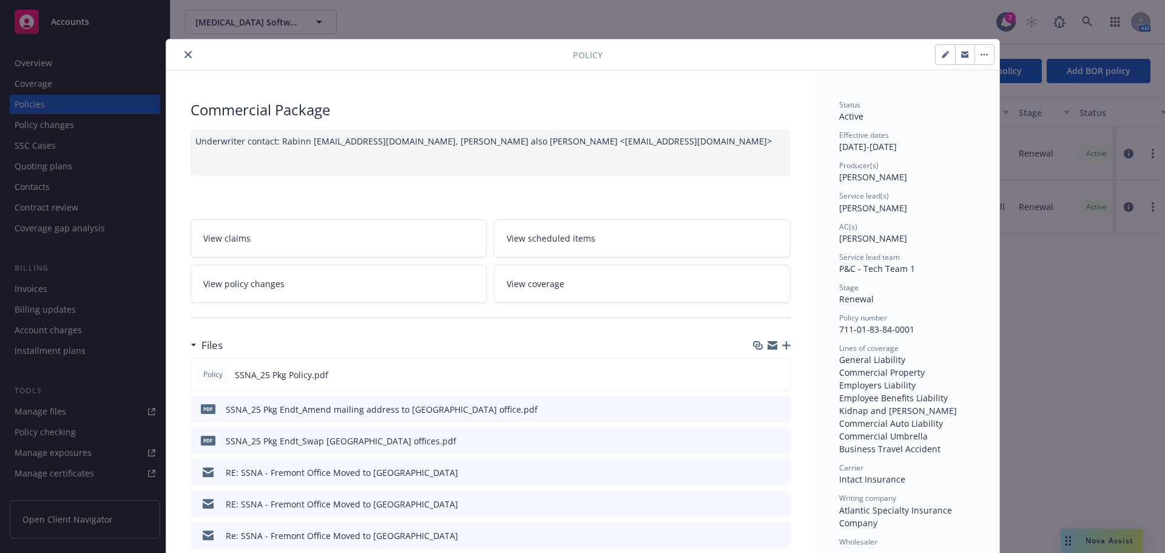
click at [782, 343] on icon "button" at bounding box center [786, 345] width 8 height 8
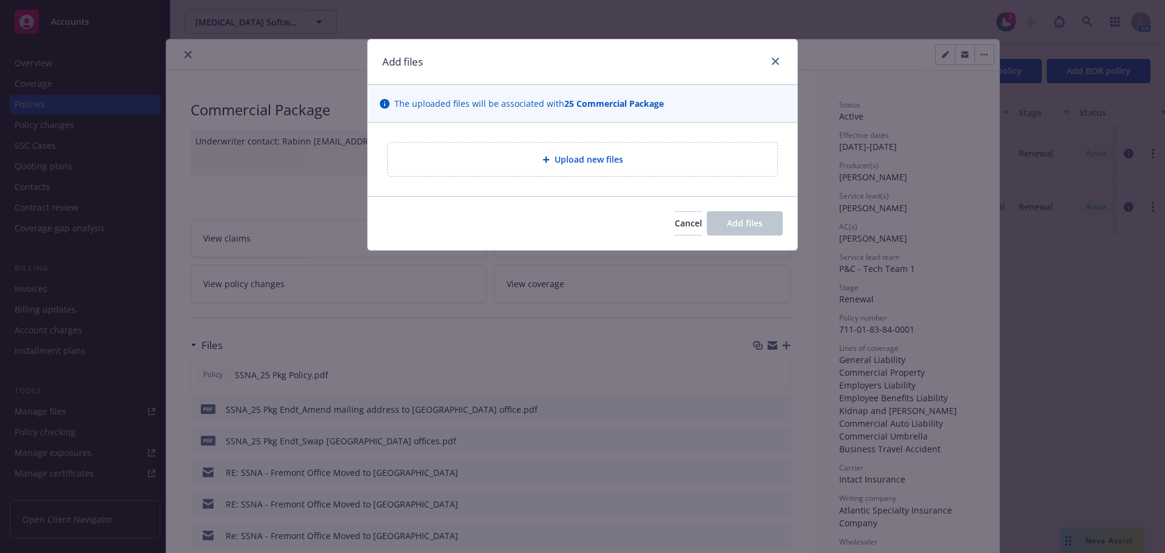
type textarea "x"
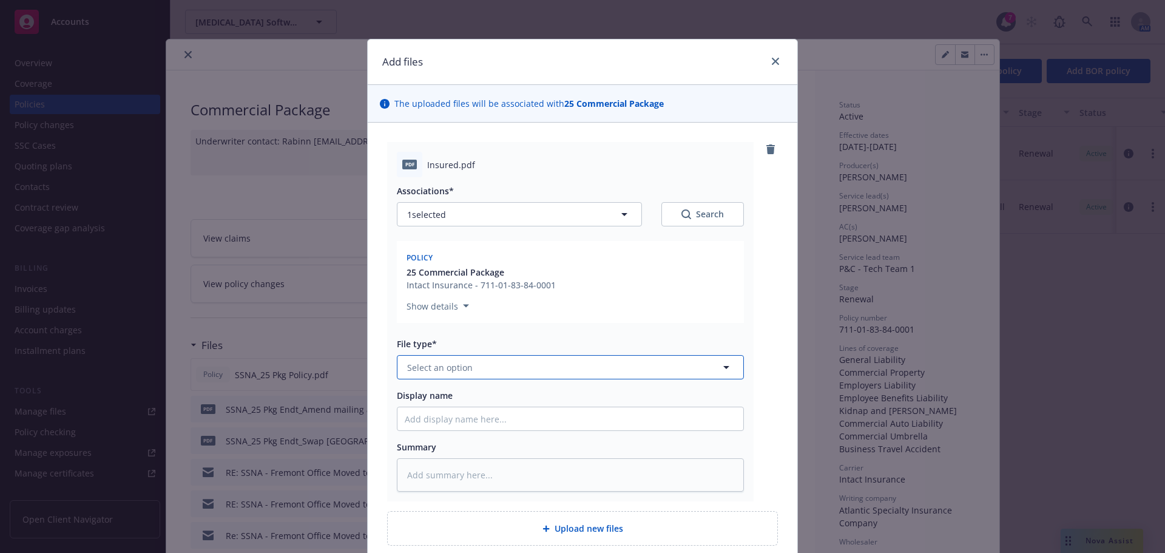
click at [451, 366] on span "Select an option" at bounding box center [440, 367] width 66 height 13
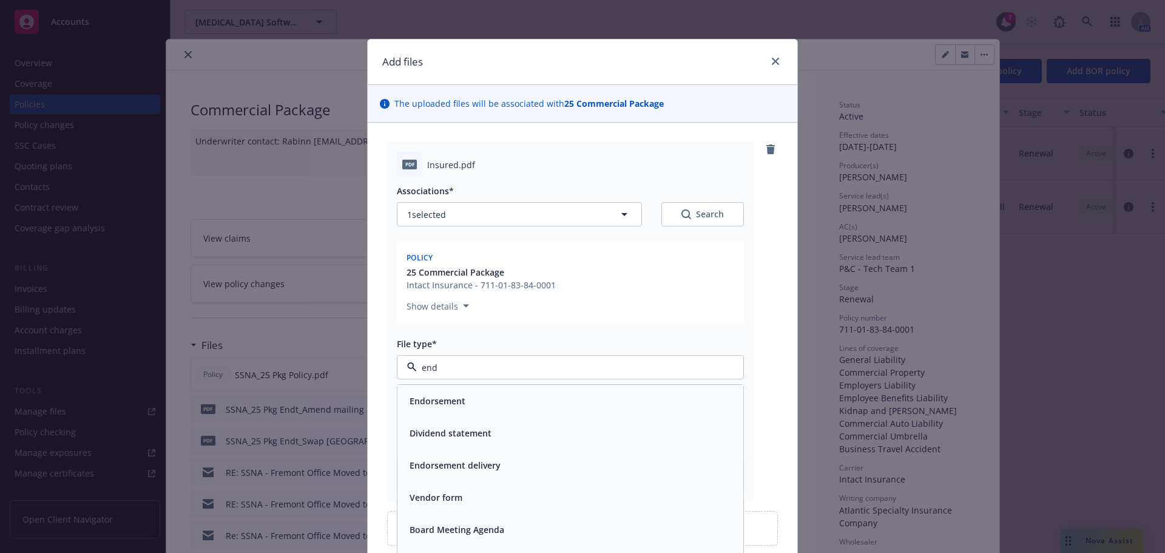
type input "endo"
click at [465, 400] on div "Endorsement" at bounding box center [570, 401] width 331 height 18
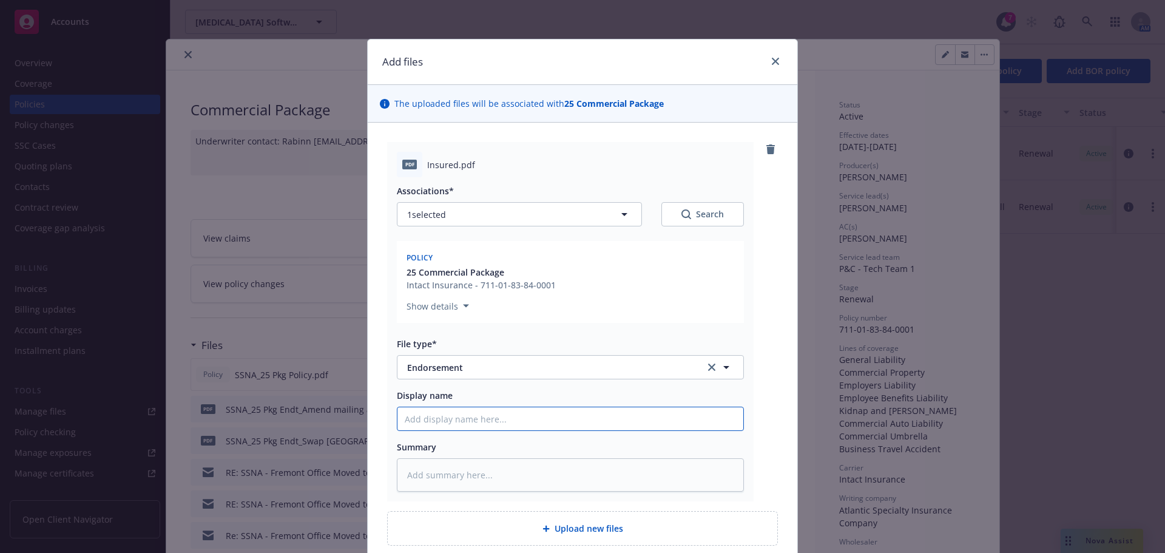
click at [432, 418] on input "Display name" at bounding box center [570, 418] width 346 height 23
type textarea "x"
type input "S"
type textarea "x"
type input "SS"
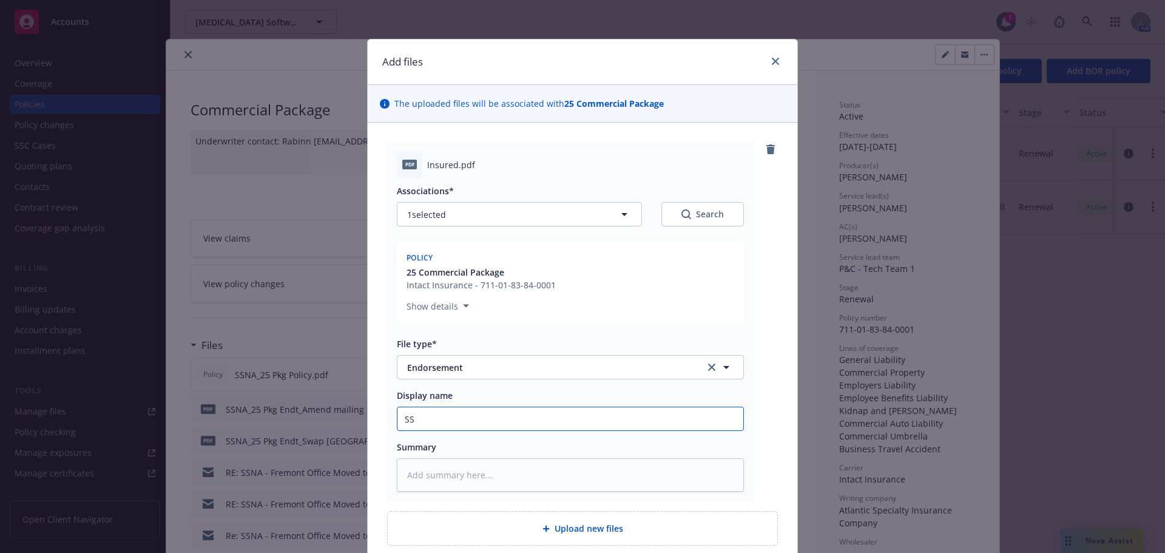
type textarea "x"
type input "SSNA"
type textarea "x"
type input "SSNA_"
type textarea "x"
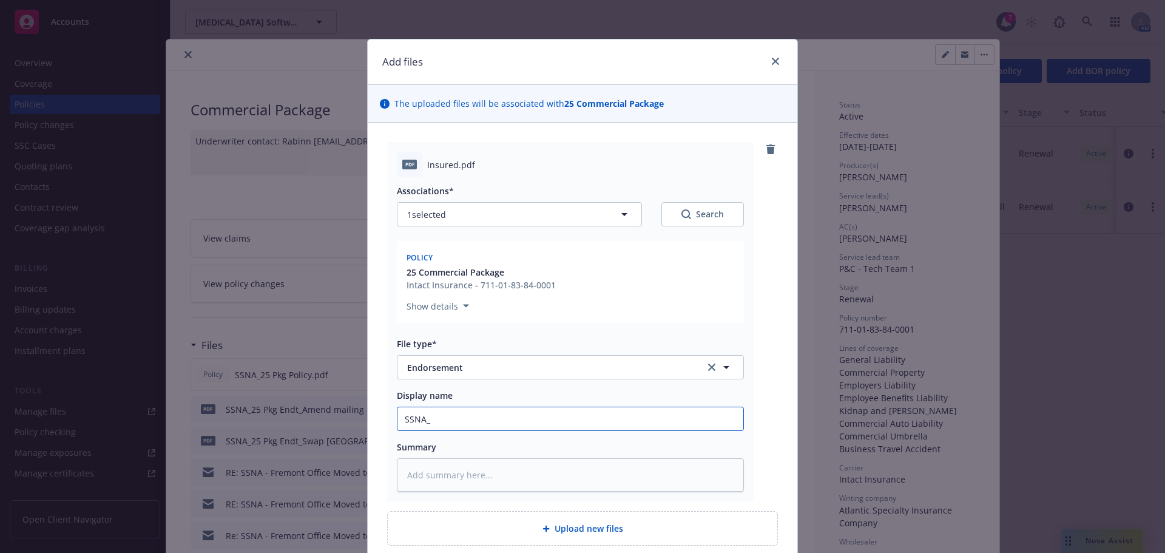
type input "SSNA_2"
type textarea "x"
type input "SSNA_25"
type textarea "x"
type input "SSNA_25 P"
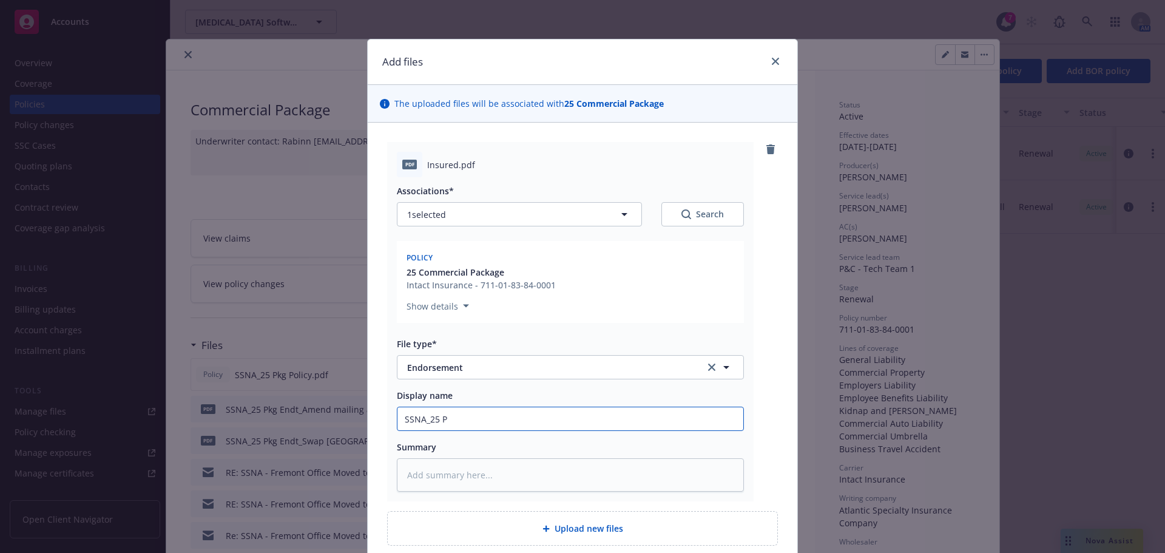
type textarea "x"
type input "SSNA_25 Pk"
type textarea "x"
type input "SSNA_25 Pkg"
type textarea "x"
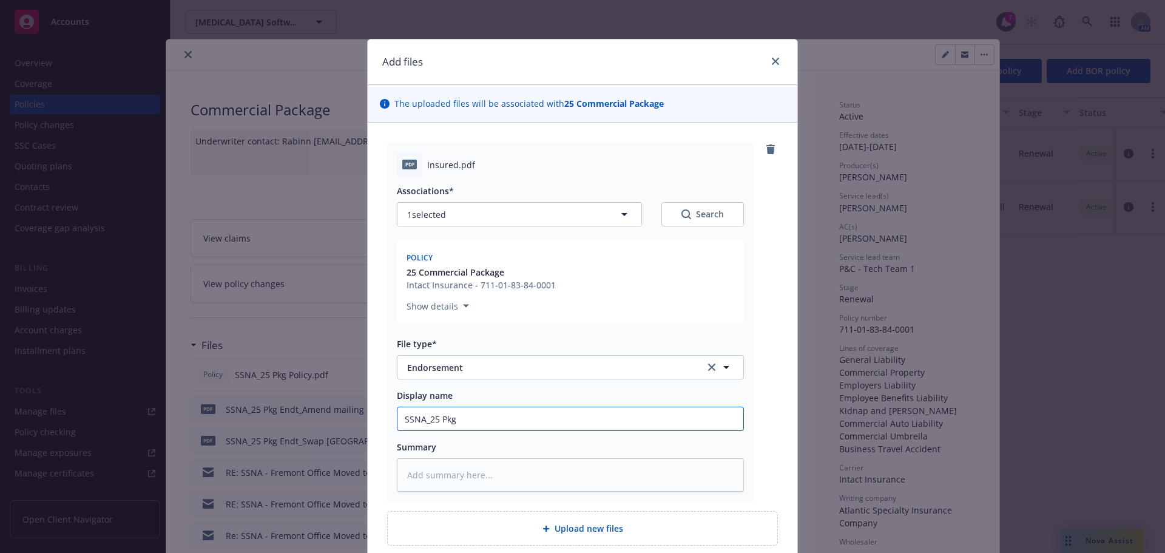
type input "SSNA_25 Pkg"
type textarea "x"
type input "SSNA_25 Pkg E"
type textarea "x"
type input "SSNA_25 Pkg En"
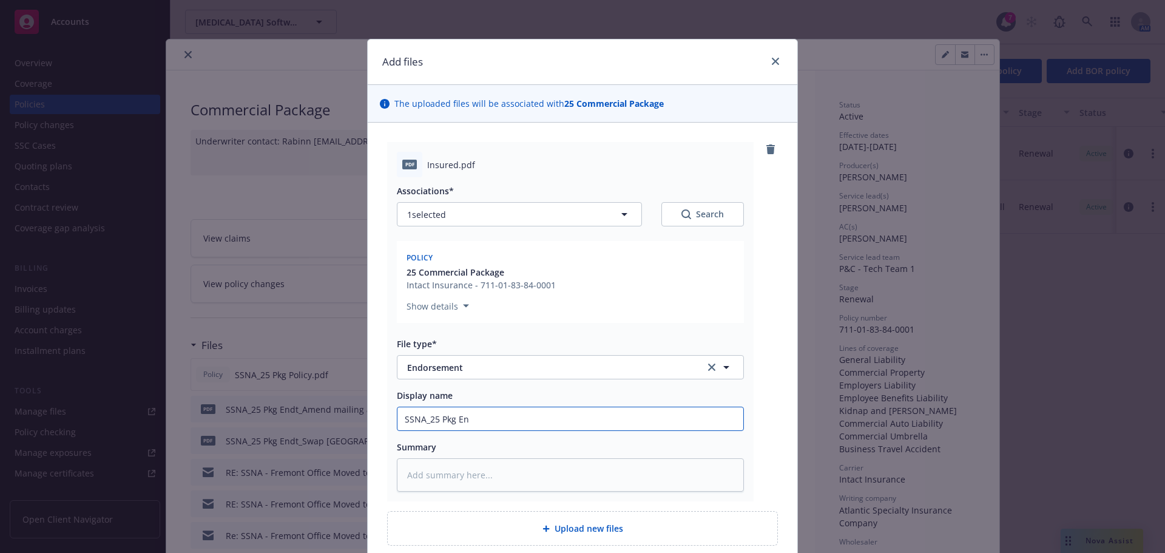
type textarea "x"
type input "SSNA_25 Pkg End"
type textarea "x"
type input "SSNA_25 Pkg Endt"
type textarea "x"
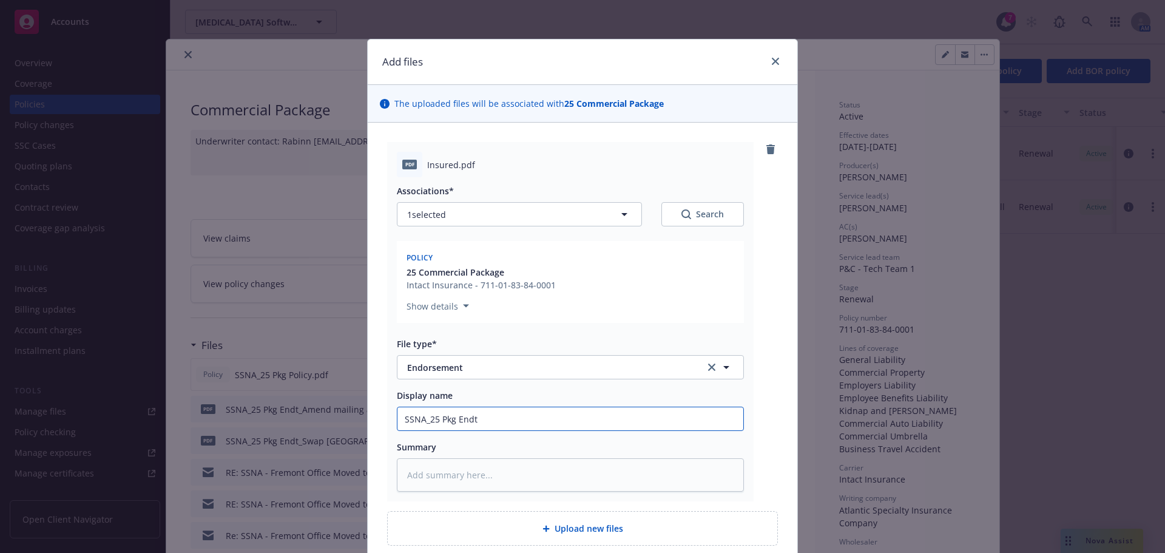
type input "SSNA_25 Pkg Endt_"
type textarea "x"
type input "SSNA_25 Pkg Endt_A"
type textarea "x"
type input "SSNA_25 Pkg Endt_Ad"
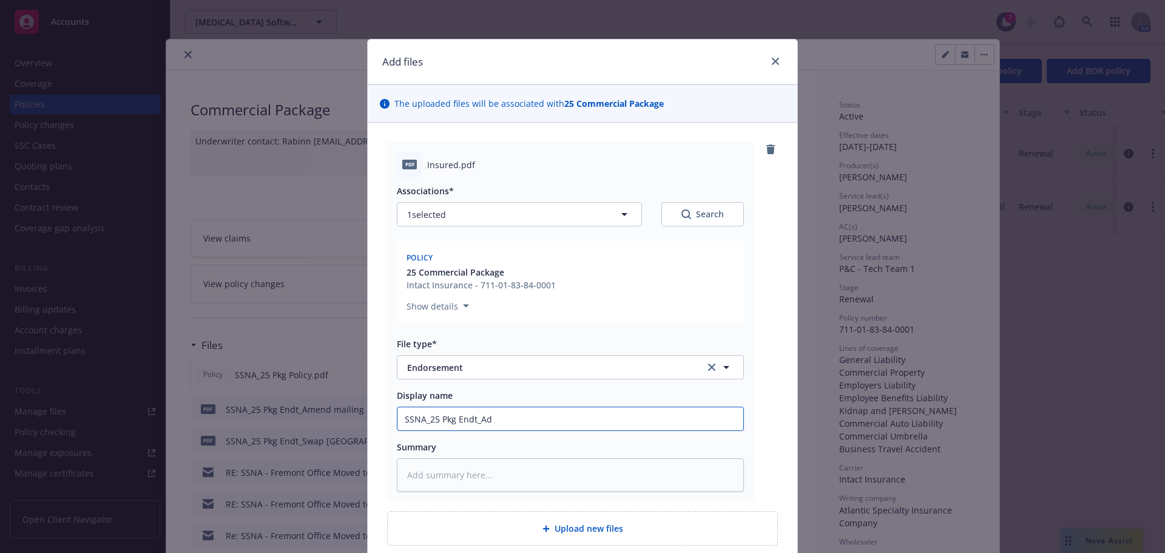
type textarea "x"
type input "SSNA_25 Pkg Endt_Add"
type textarea "x"
type input "SSNA_25 Pkg Endt_Add"
click at [511, 422] on input "SSNA_25 Pkg Endt_Add" at bounding box center [570, 418] width 346 height 23
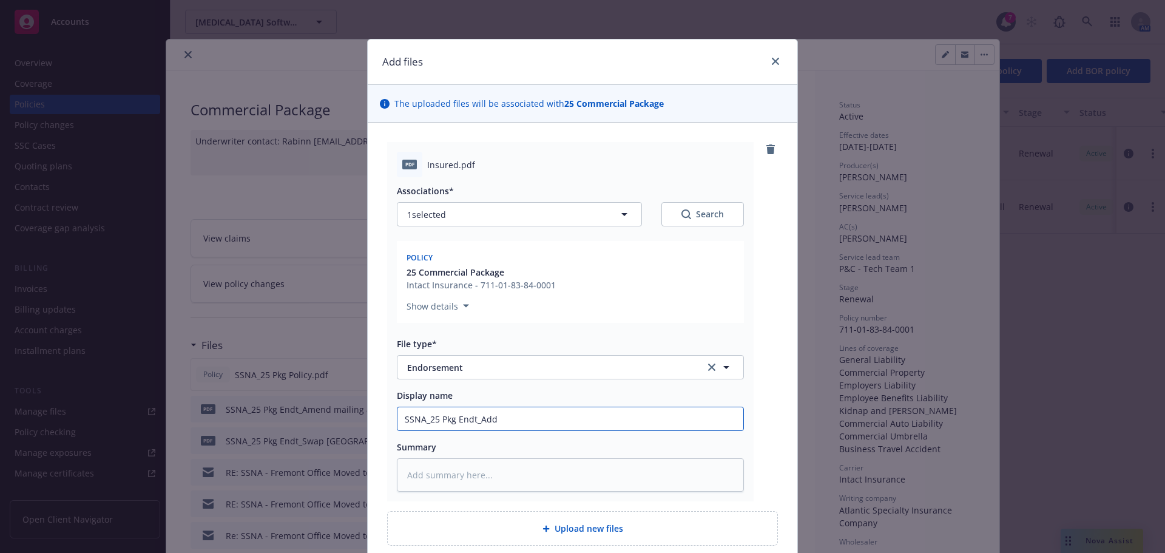
type textarea "x"
type input "SSNA_25 Pkg Endt_Add N"
type textarea "x"
type input "SSNA_25 Pkg Endt_Add Ne"
type textarea "x"
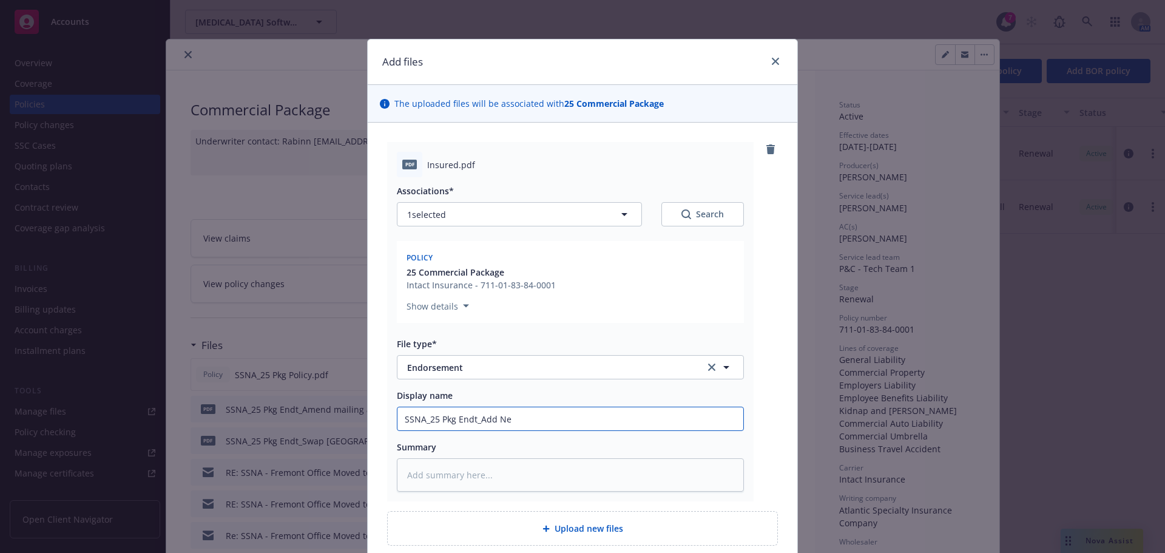
type input "SSNA_25 Pkg Endt_Add New"
type textarea "x"
type input "SSNA_25 Pkg Endt_Add Neww"
type textarea "x"
type input "SSNA_25 Pkg Endt_Add Newwa"
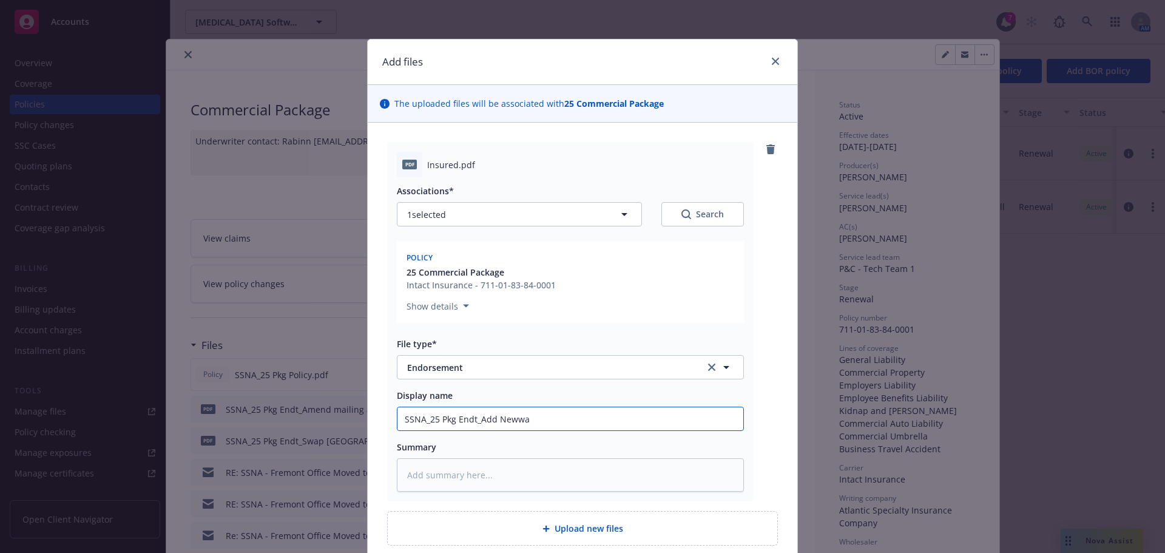
type textarea "x"
type input "SSNA_25 Pkg Endt_Add Newwar"
type textarea "x"
type input "SSNA_25 Pkg Endt_Add Newwark"
type textarea "x"
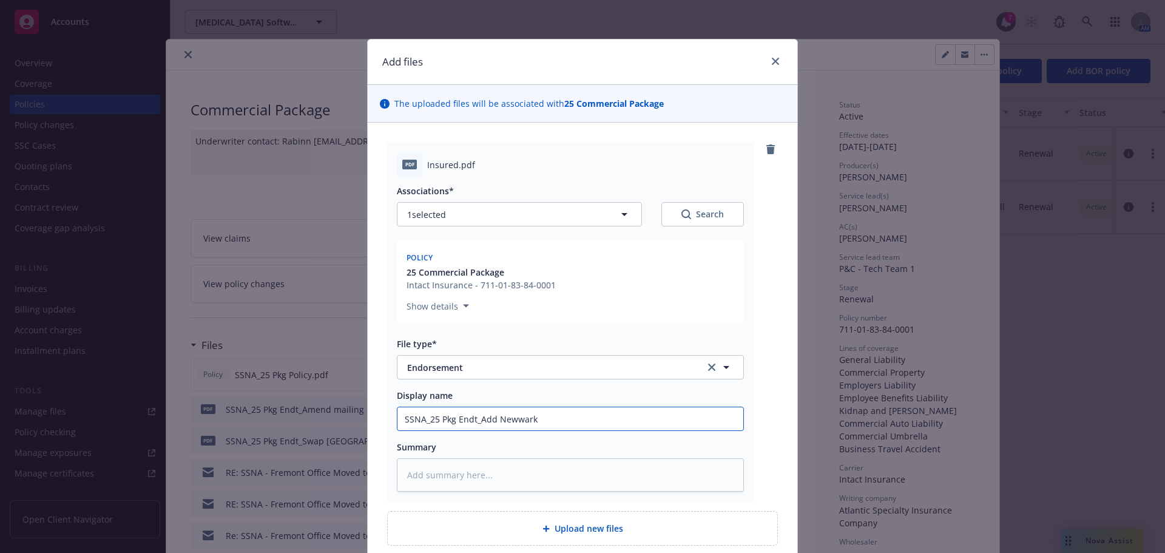
type input "SSNA_25 Pkg Endt_Add Newwar"
type textarea "x"
type input "SSNA_25 Pkg Endt_Add Newwa"
type textarea "x"
type input "SSNA_25 Pkg Endt_Add Neww"
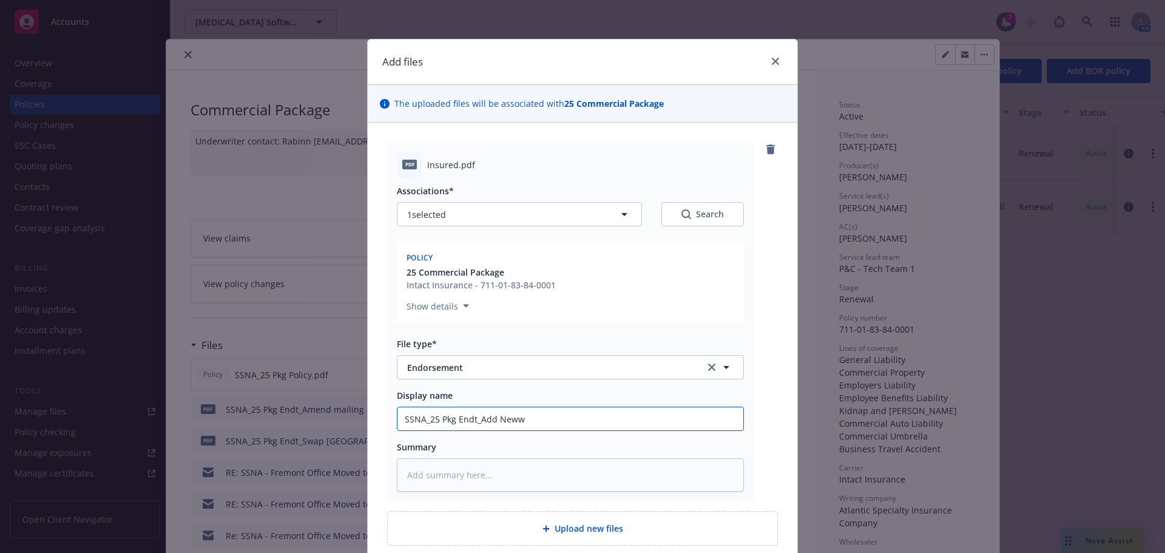
type textarea "x"
type input "SSNA_25 Pkg Endt_Add New"
type textarea "x"
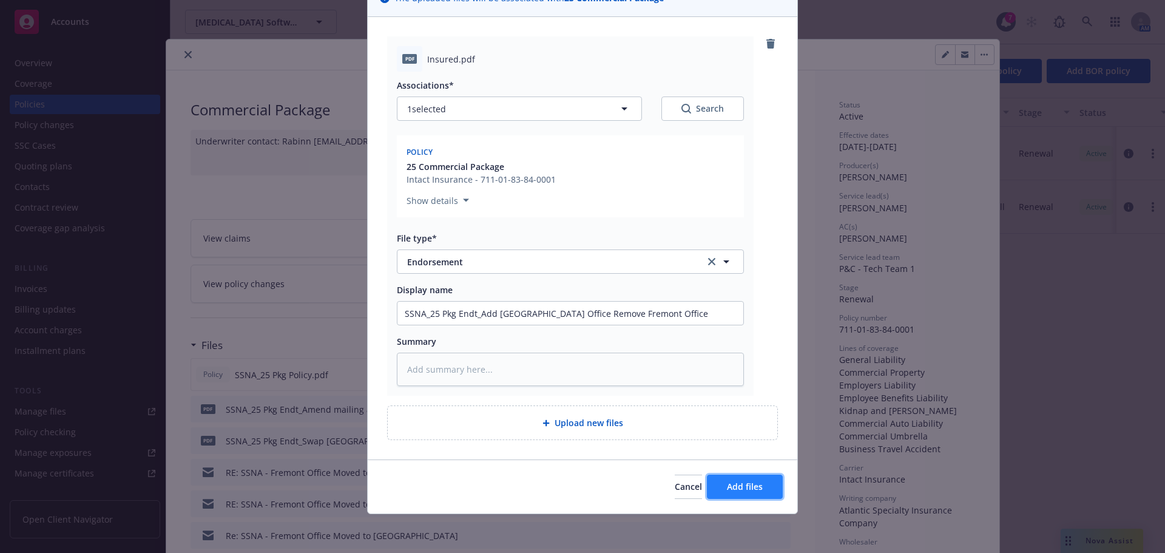
click at [742, 479] on button "Add files" at bounding box center [745, 487] width 76 height 24
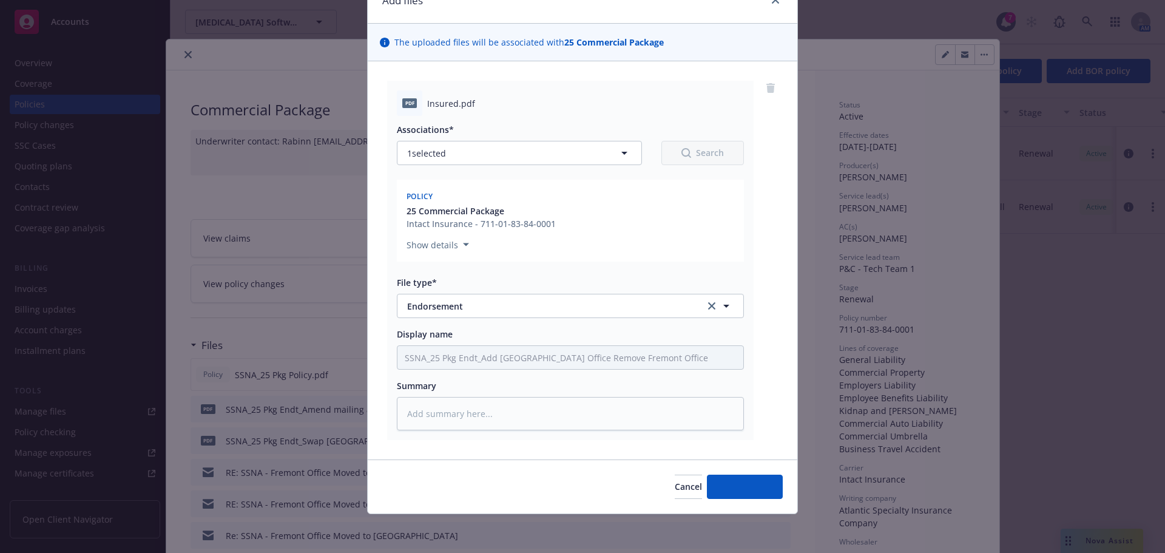
scroll to position [61, 0]
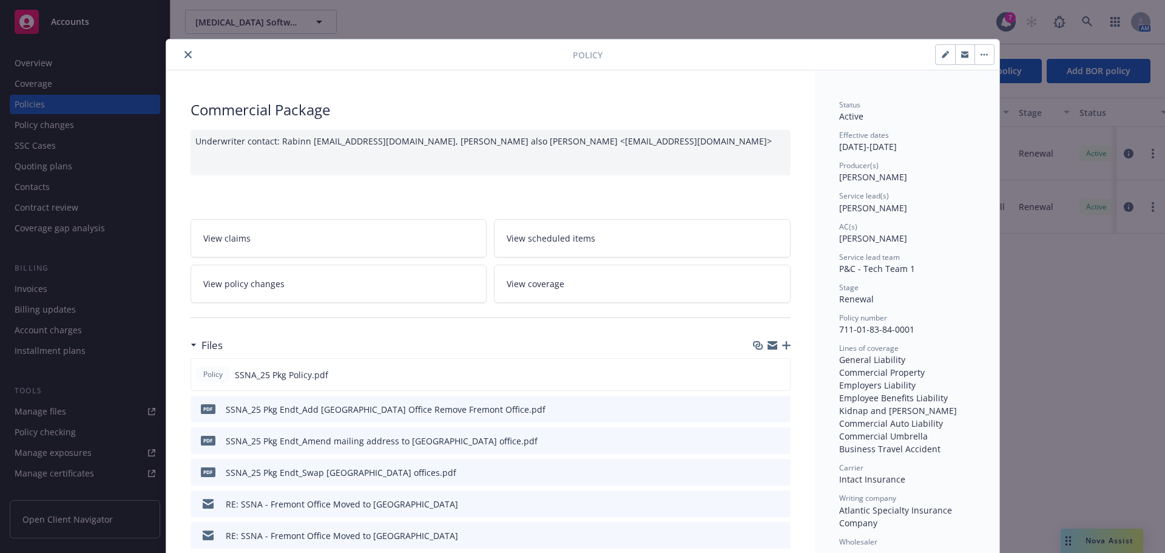
drag, startPoint x: 184, startPoint y: 53, endPoint x: 25, endPoint y: 90, distance: 163.2
click at [184, 53] on icon "close" at bounding box center [187, 54] width 7 height 7
